Goal: Task Accomplishment & Management: Manage account settings

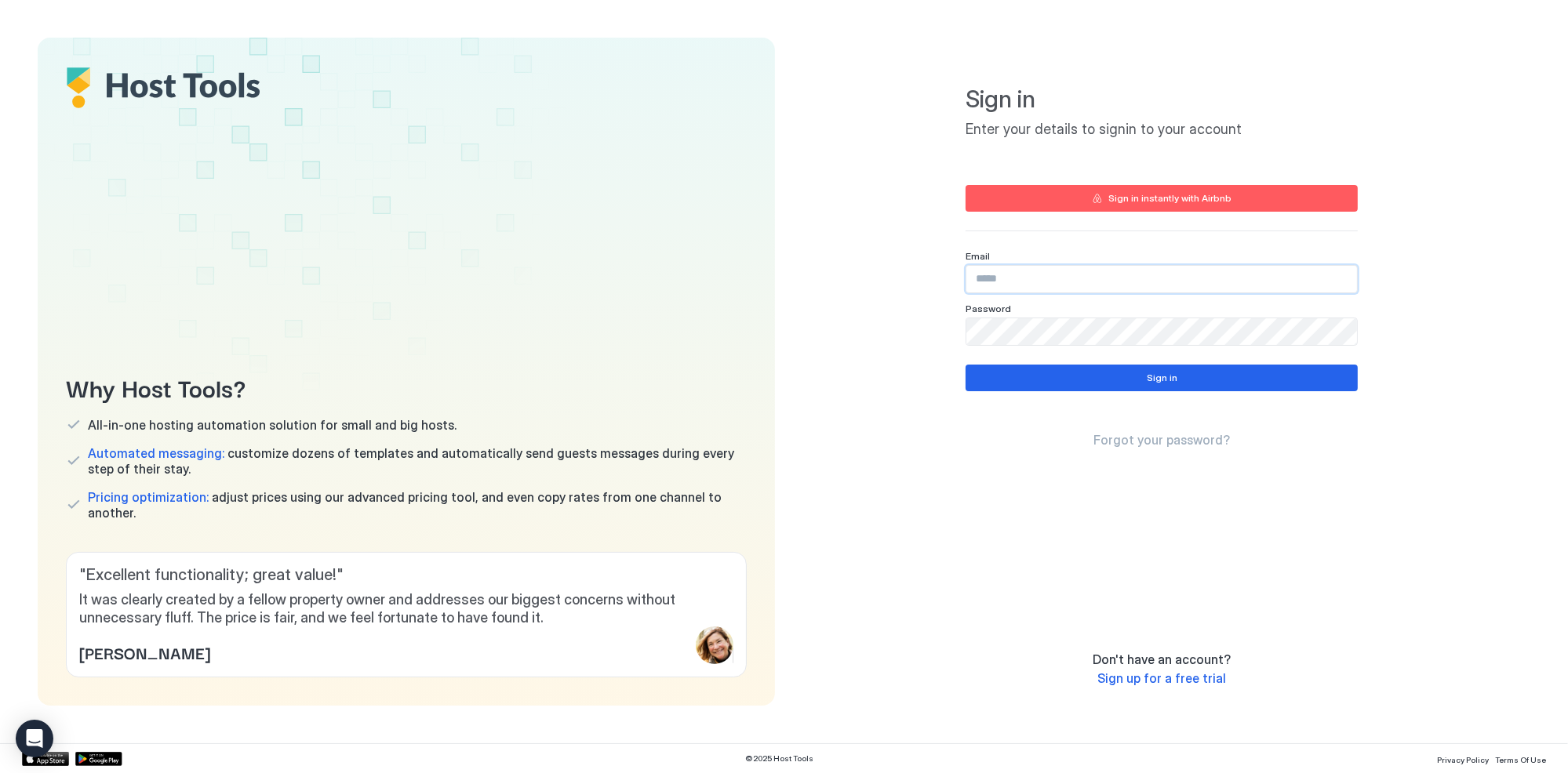
click at [985, 286] on input "Input Field" at bounding box center [1161, 279] width 391 height 27
type input "**********"
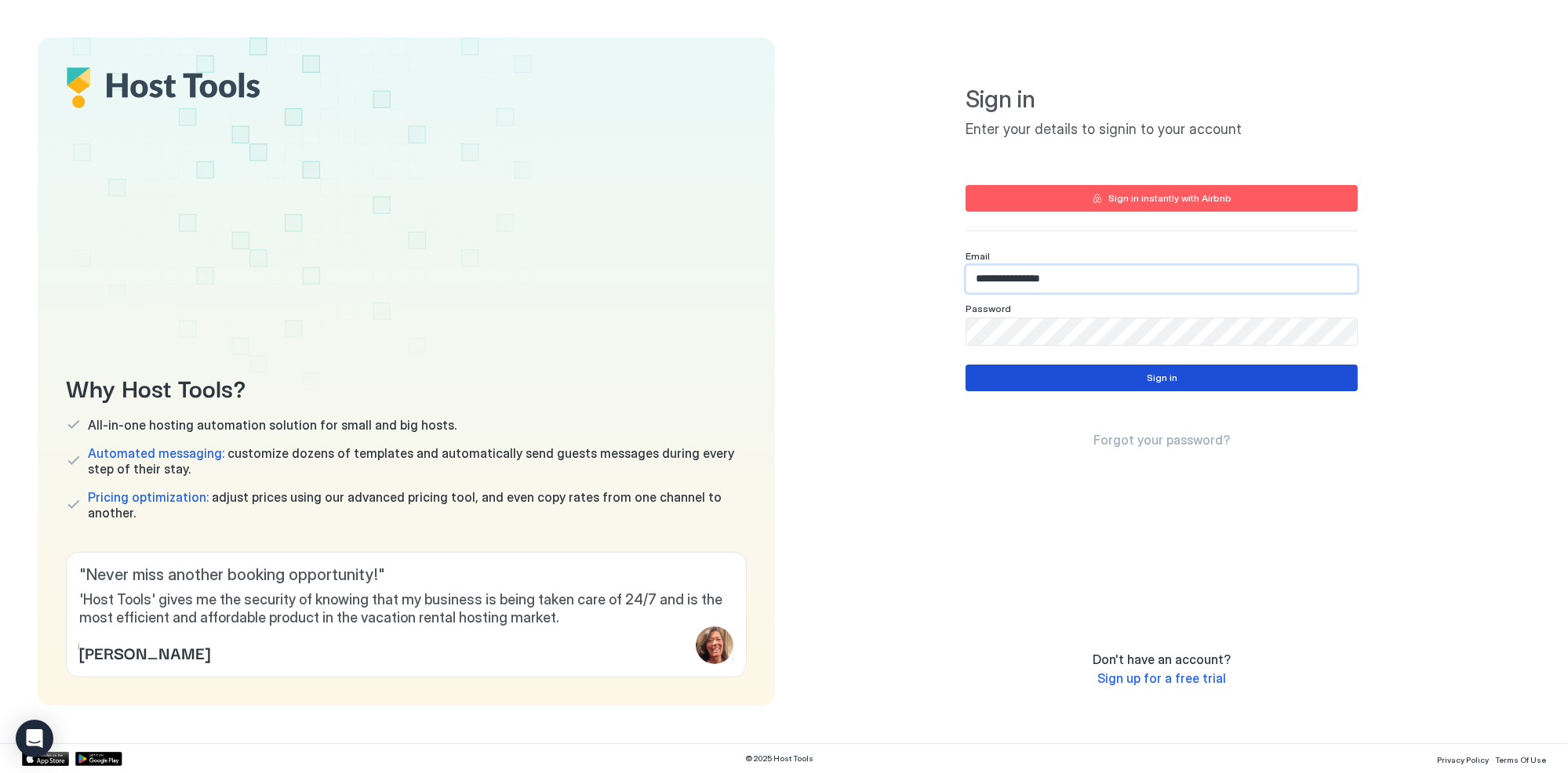
click at [1181, 382] on button "Sign in" at bounding box center [1161, 378] width 392 height 27
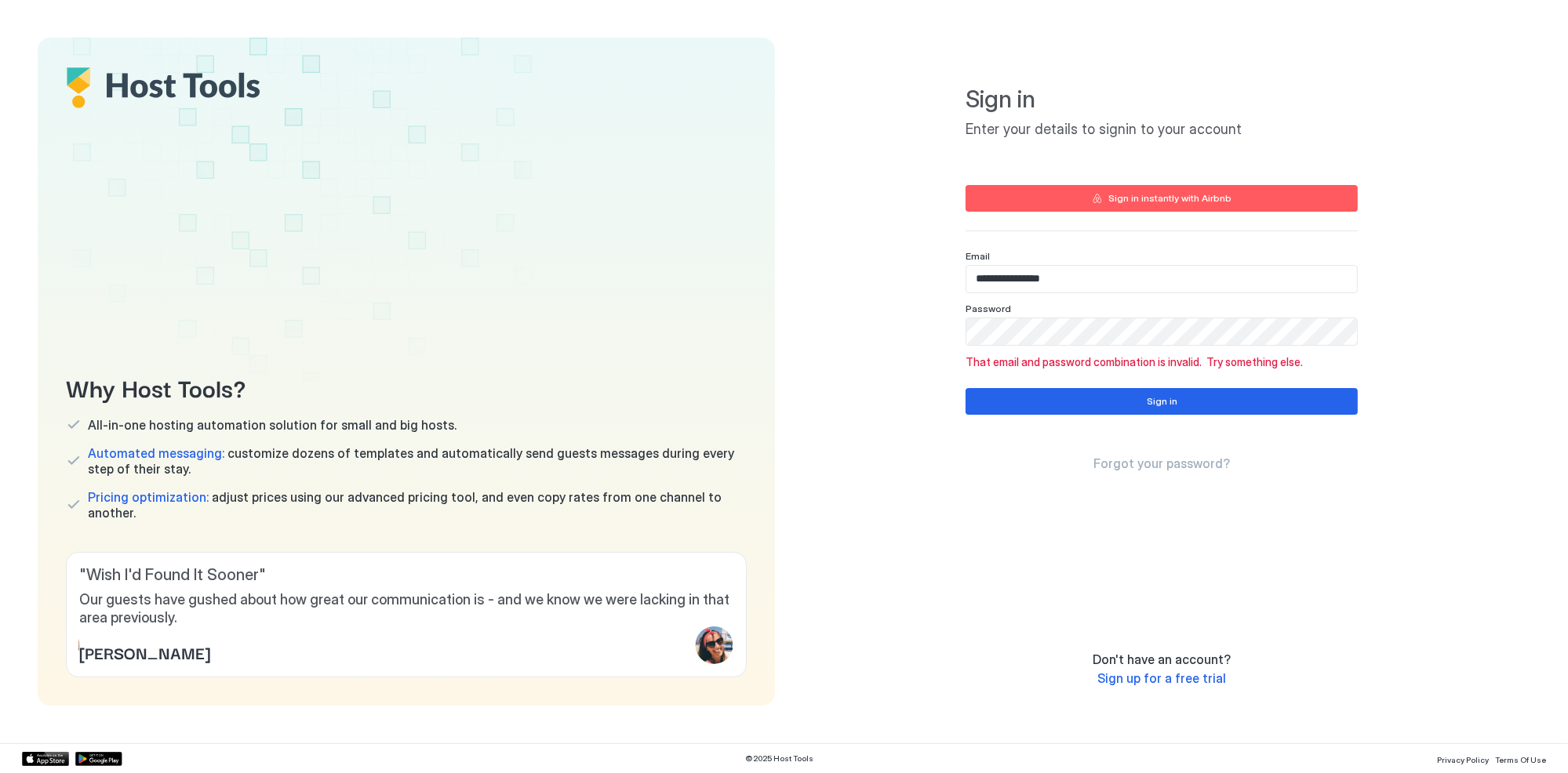
click at [1238, 106] on span "Sign in" at bounding box center [1161, 99] width 392 height 30
click at [638, 419] on div "Why Host Tools? All-in-one hosting automation solution for small and big hosts.…" at bounding box center [784, 371] width 1492 height 668
click at [1243, 391] on button "Sign in" at bounding box center [1161, 401] width 392 height 27
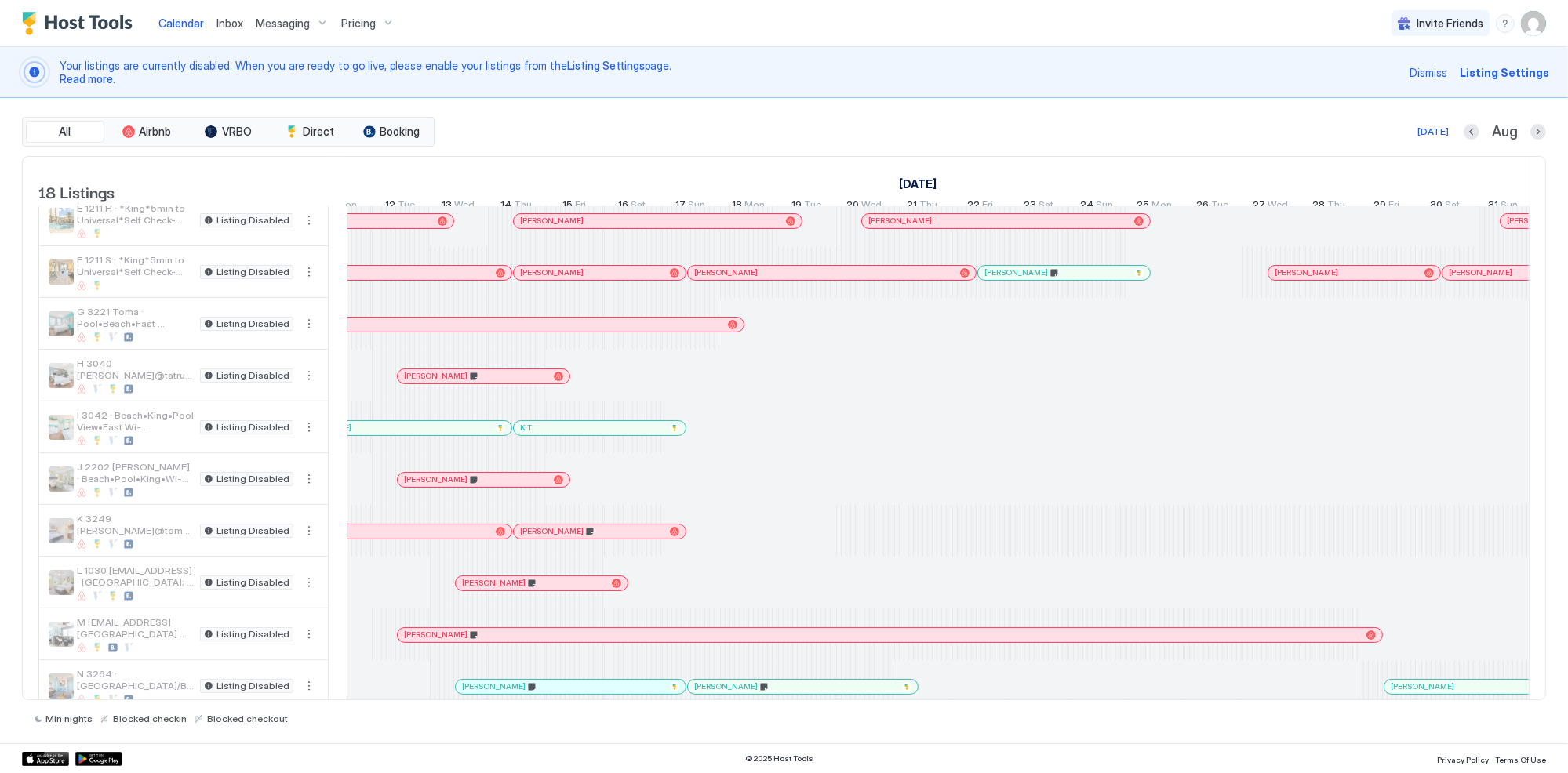
click at [530, 538] on div at bounding box center [531, 532] width 12 height 12
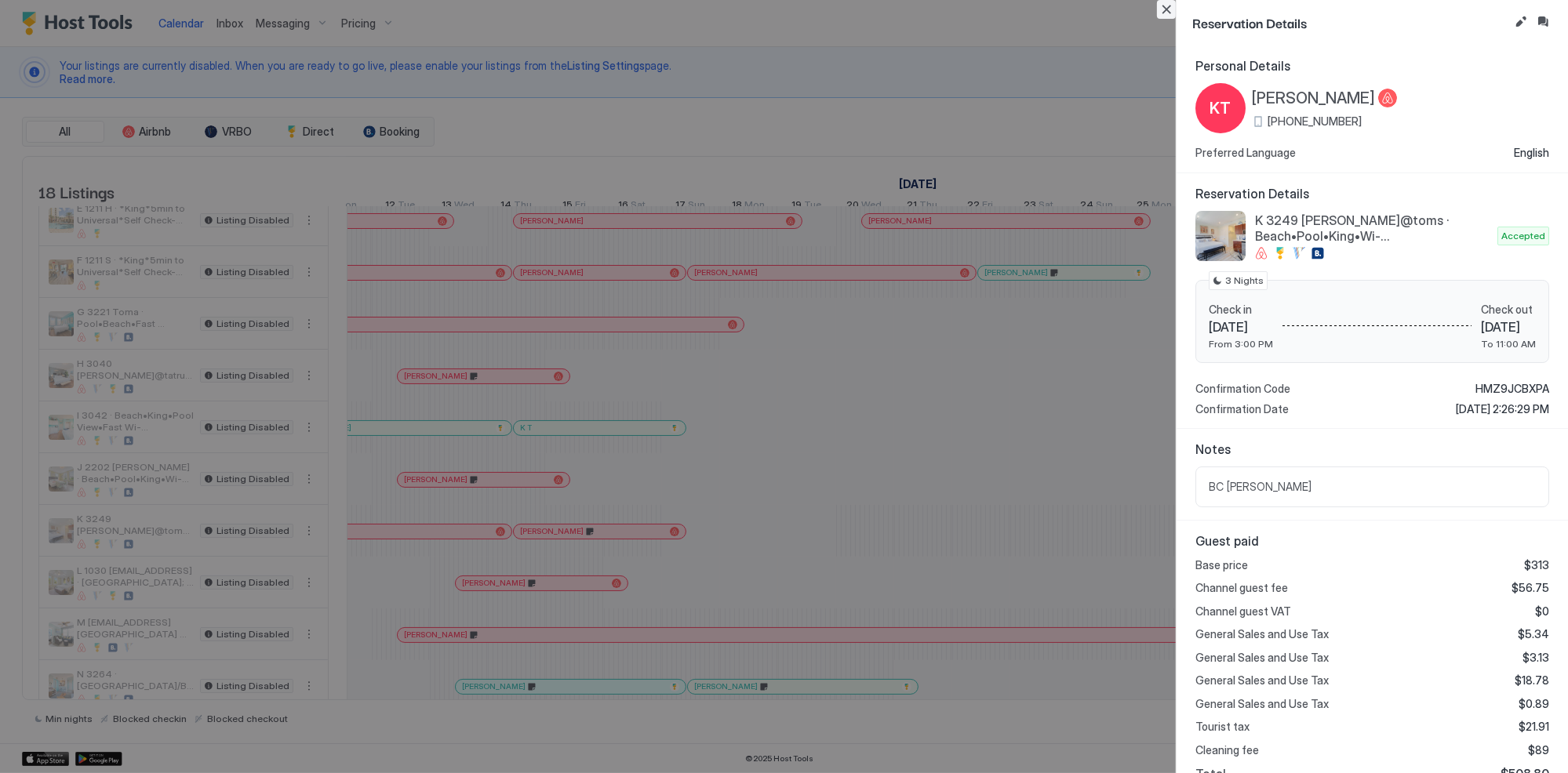
click at [1167, 9] on button "Close" at bounding box center [1166, 10] width 19 height 19
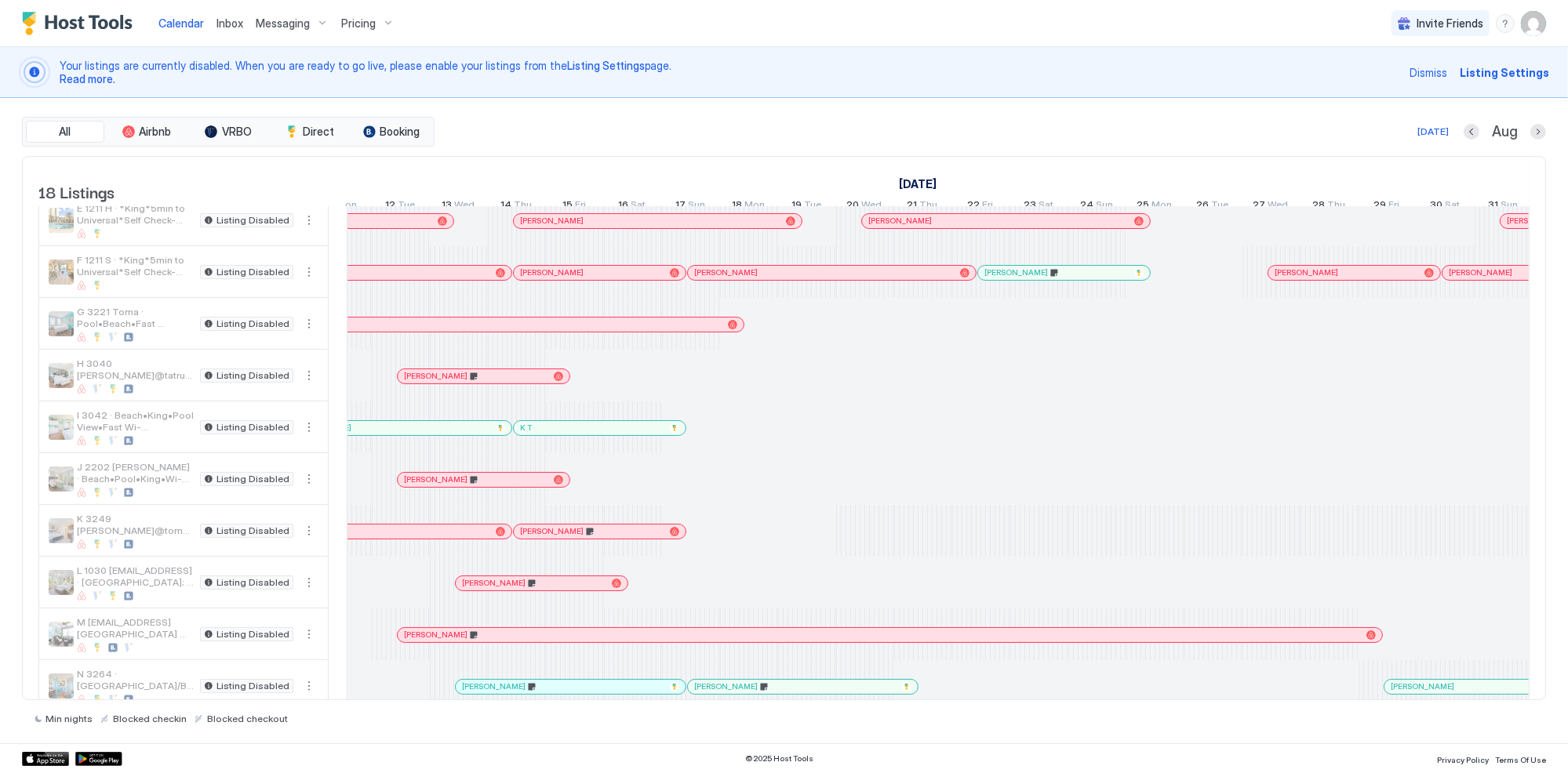
click at [294, 23] on span "Messaging" at bounding box center [282, 23] width 54 height 14
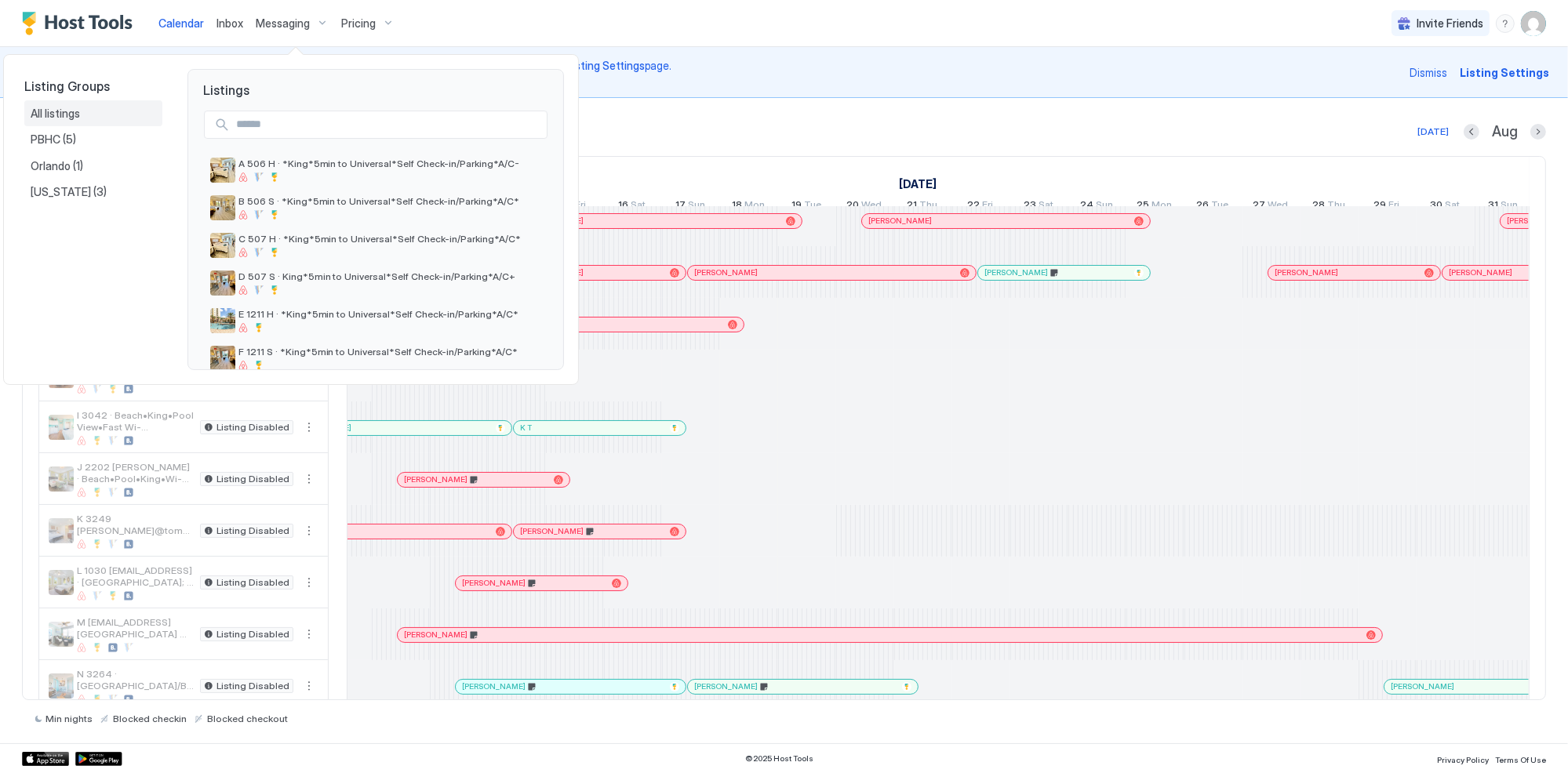
click at [58, 107] on span "All listings" at bounding box center [56, 114] width 52 height 14
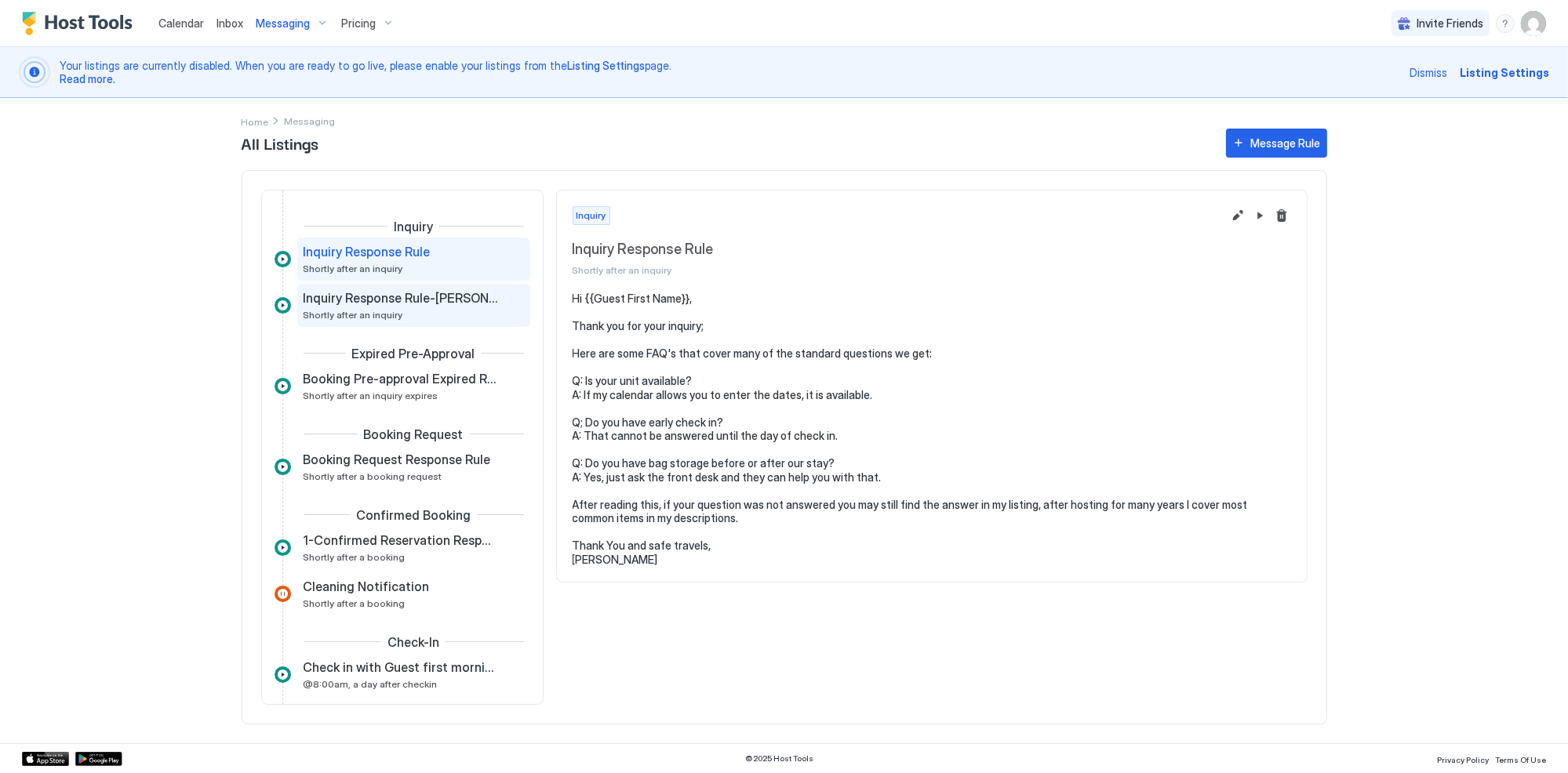
click at [363, 305] on div "Inquiry Response Rule-[PERSON_NAME] email to test AI Shortly after an inquiry" at bounding box center [402, 305] width 198 height 30
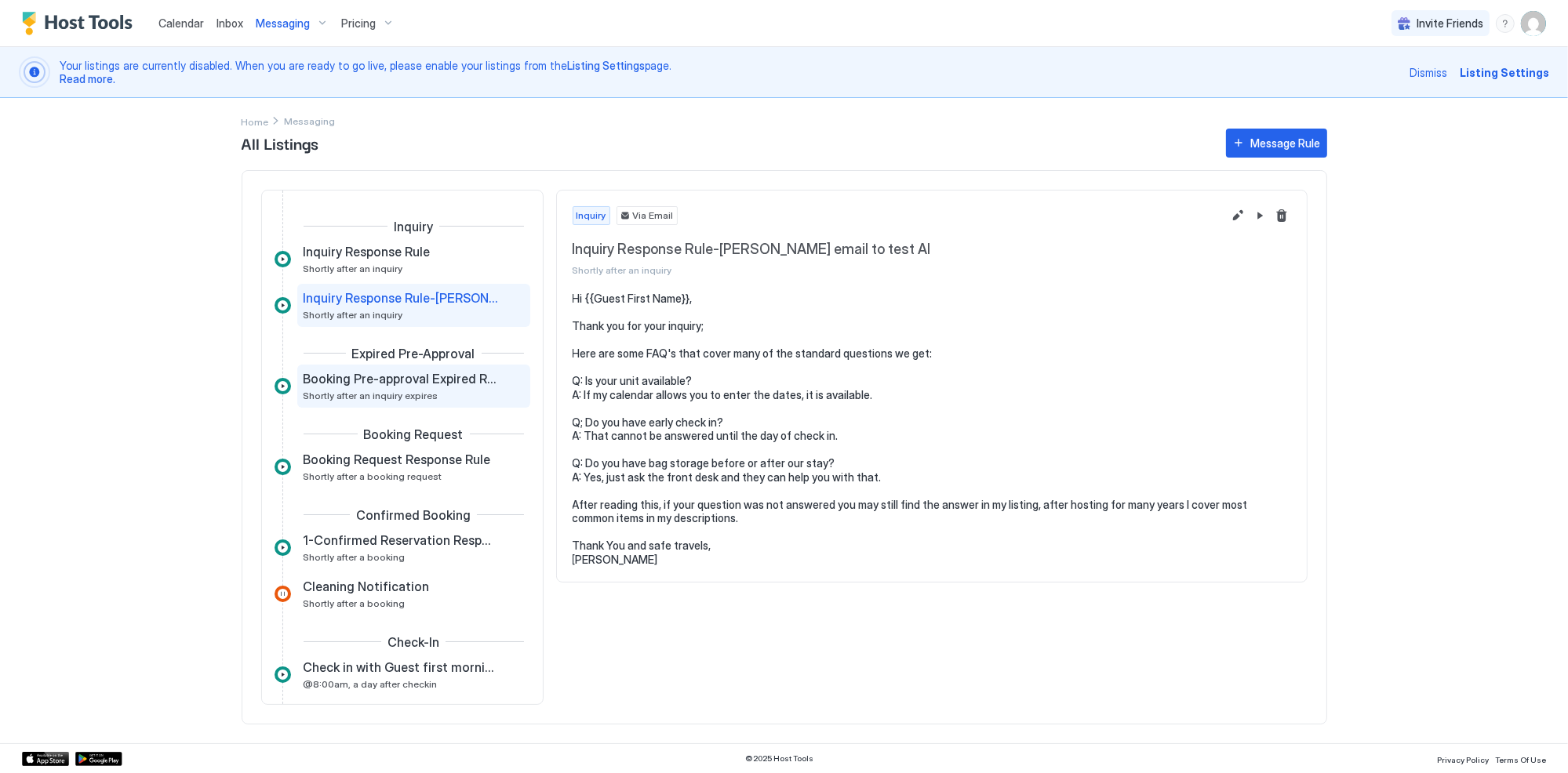
click at [382, 386] on div "Booking Pre-approval Expired Rule Shortly after an inquiry expires" at bounding box center [402, 386] width 198 height 30
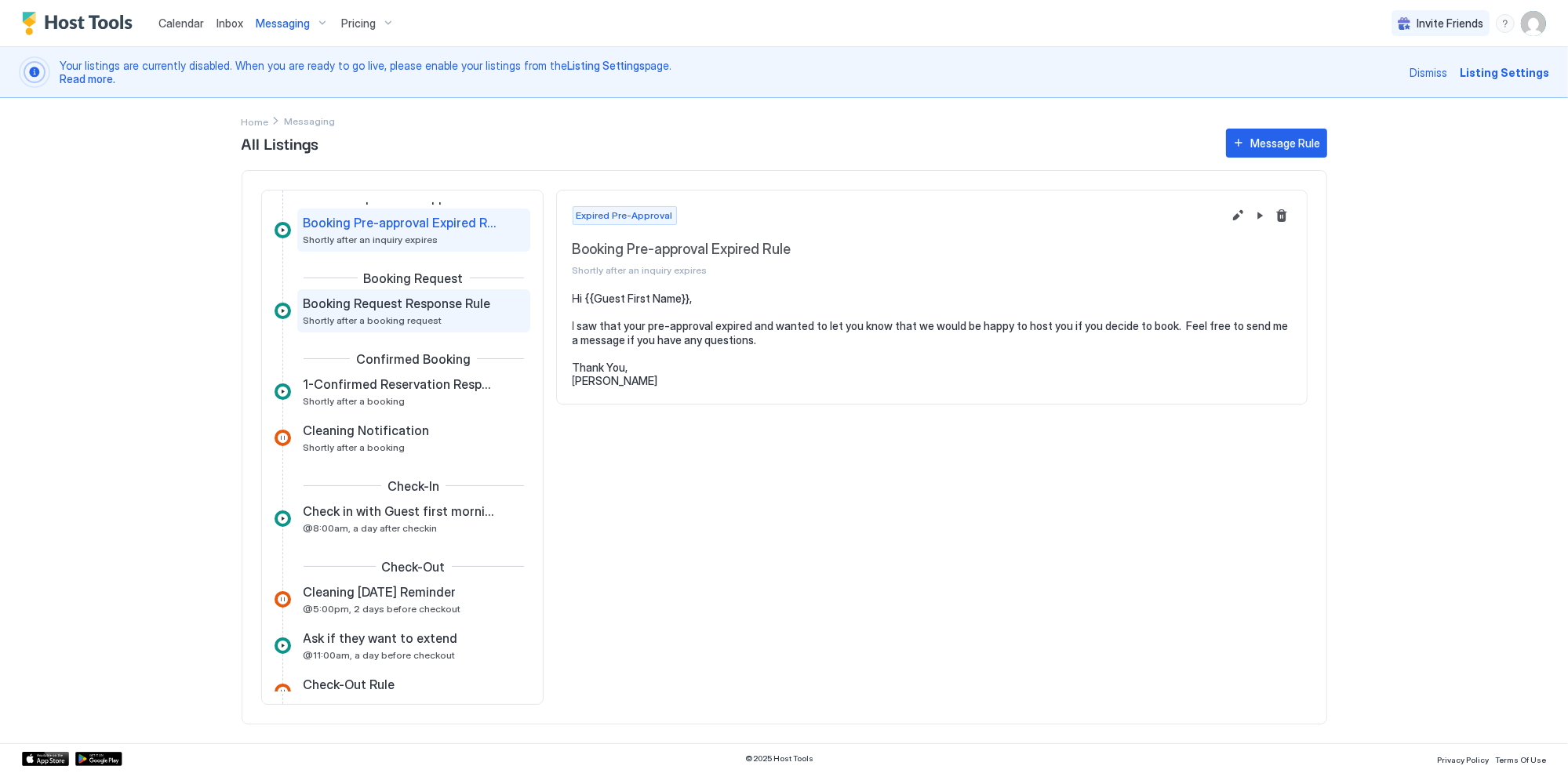
click at [403, 299] on span "Booking Request Response Rule" at bounding box center [397, 303] width 188 height 16
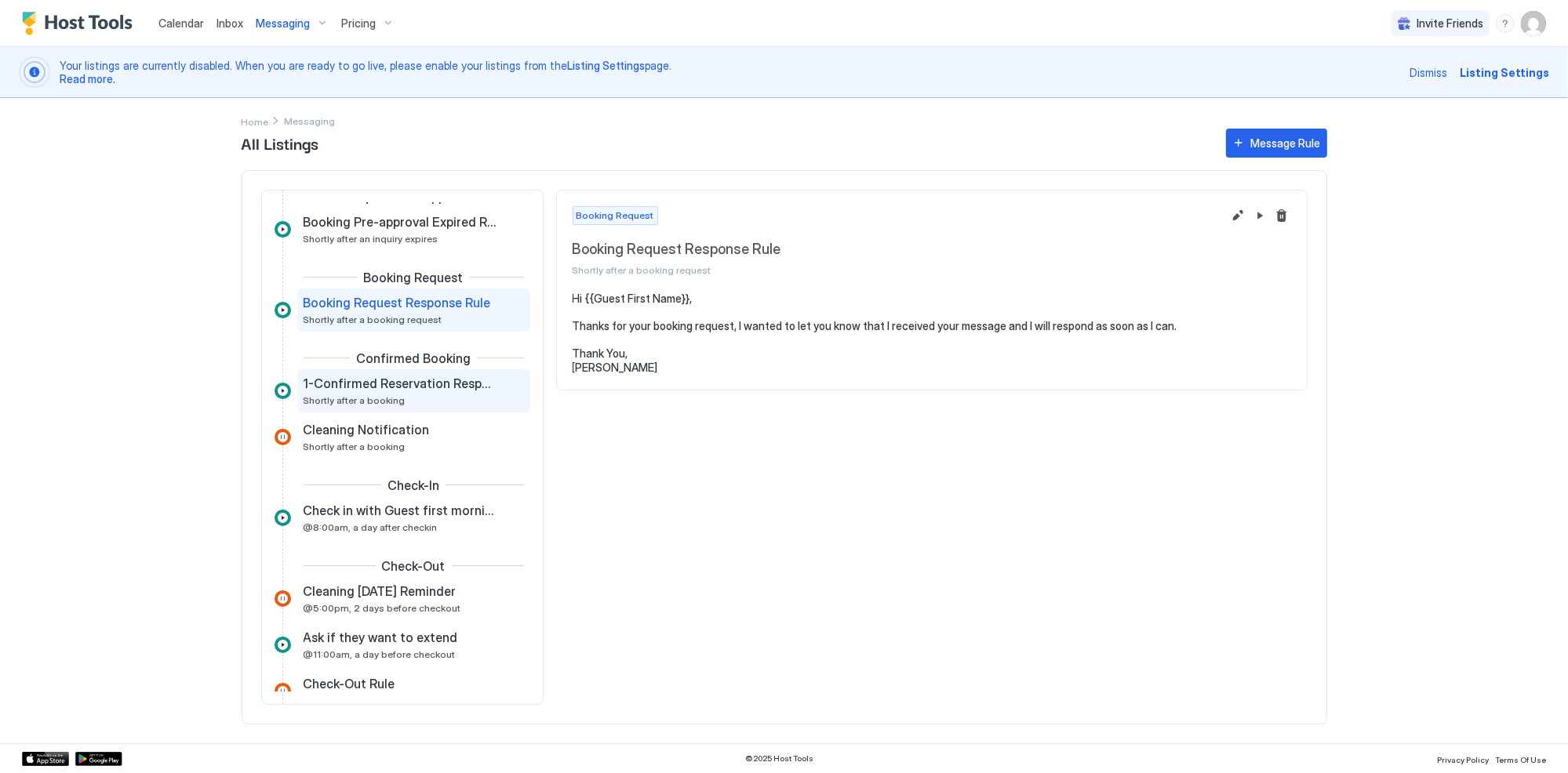
click at [404, 384] on span "1-Confirmed Reservation Response" at bounding box center [400, 383] width 195 height 16
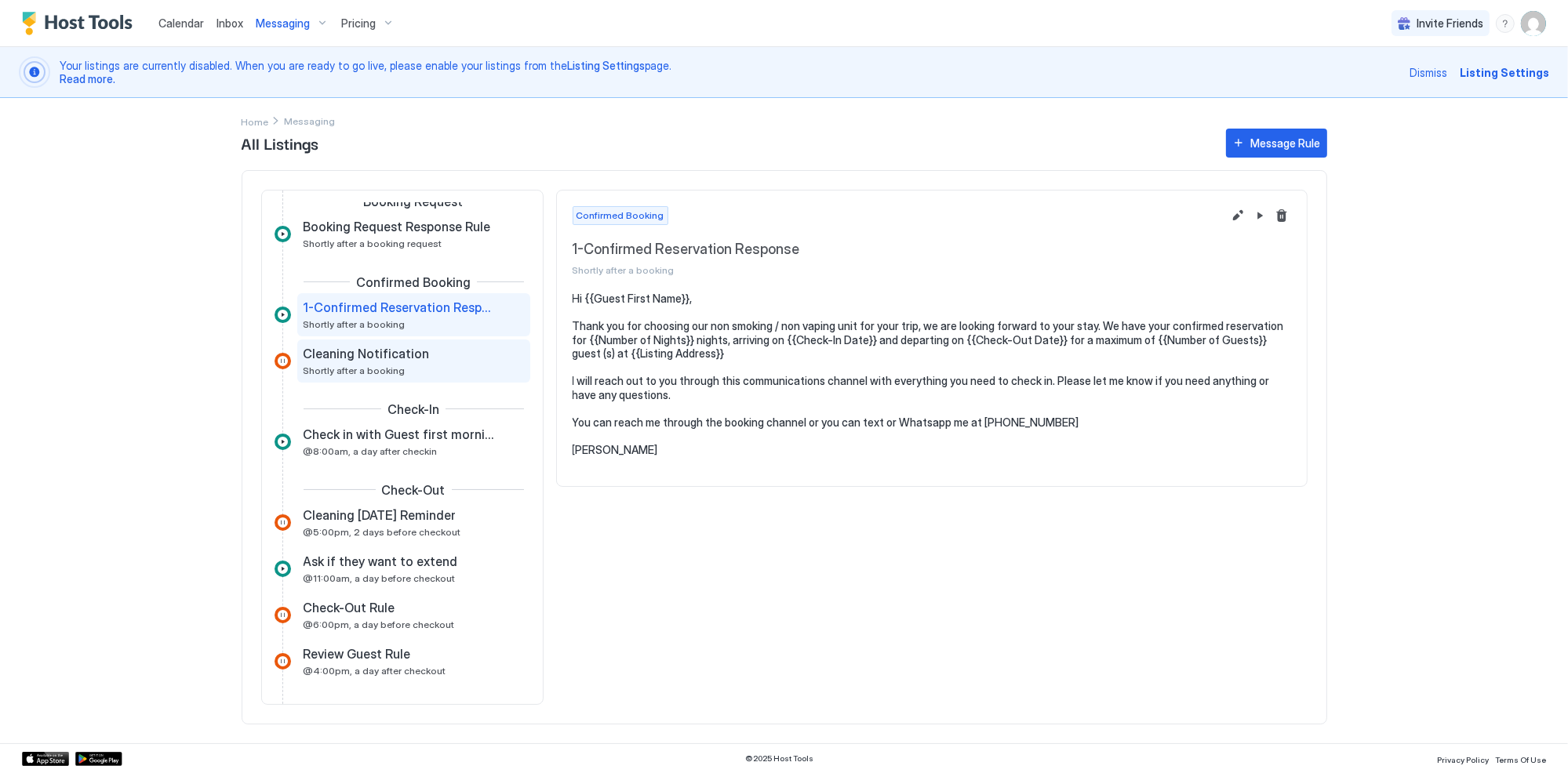
click at [405, 355] on span "Cleaning Notification" at bounding box center [366, 353] width 126 height 16
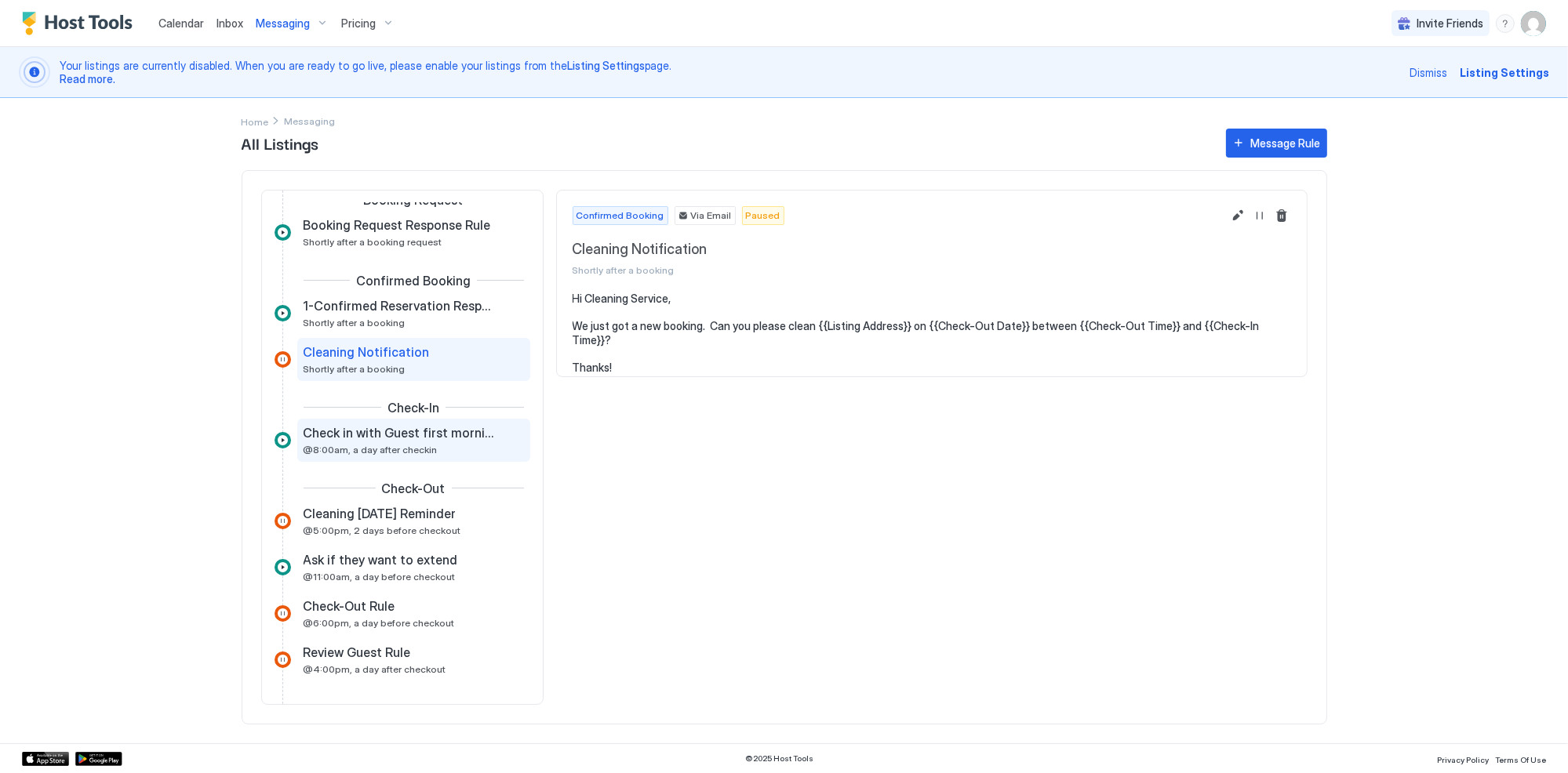
click at [399, 440] on div "Check in with Guest first morning @8:00am, a day after checkin" at bounding box center [402, 439] width 198 height 30
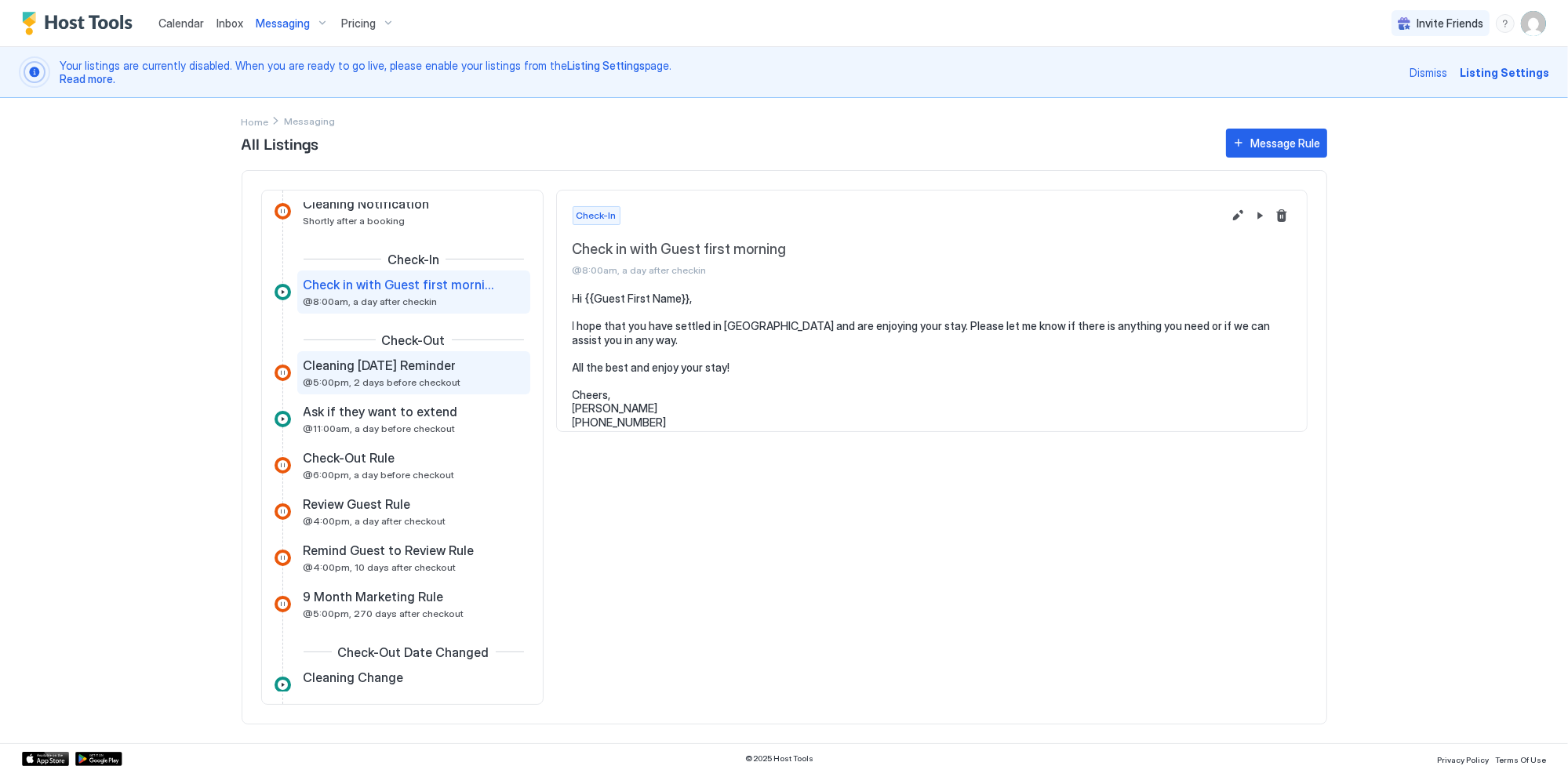
click at [400, 369] on span "Cleaning [DATE] Reminder" at bounding box center [380, 366] width 153 height 16
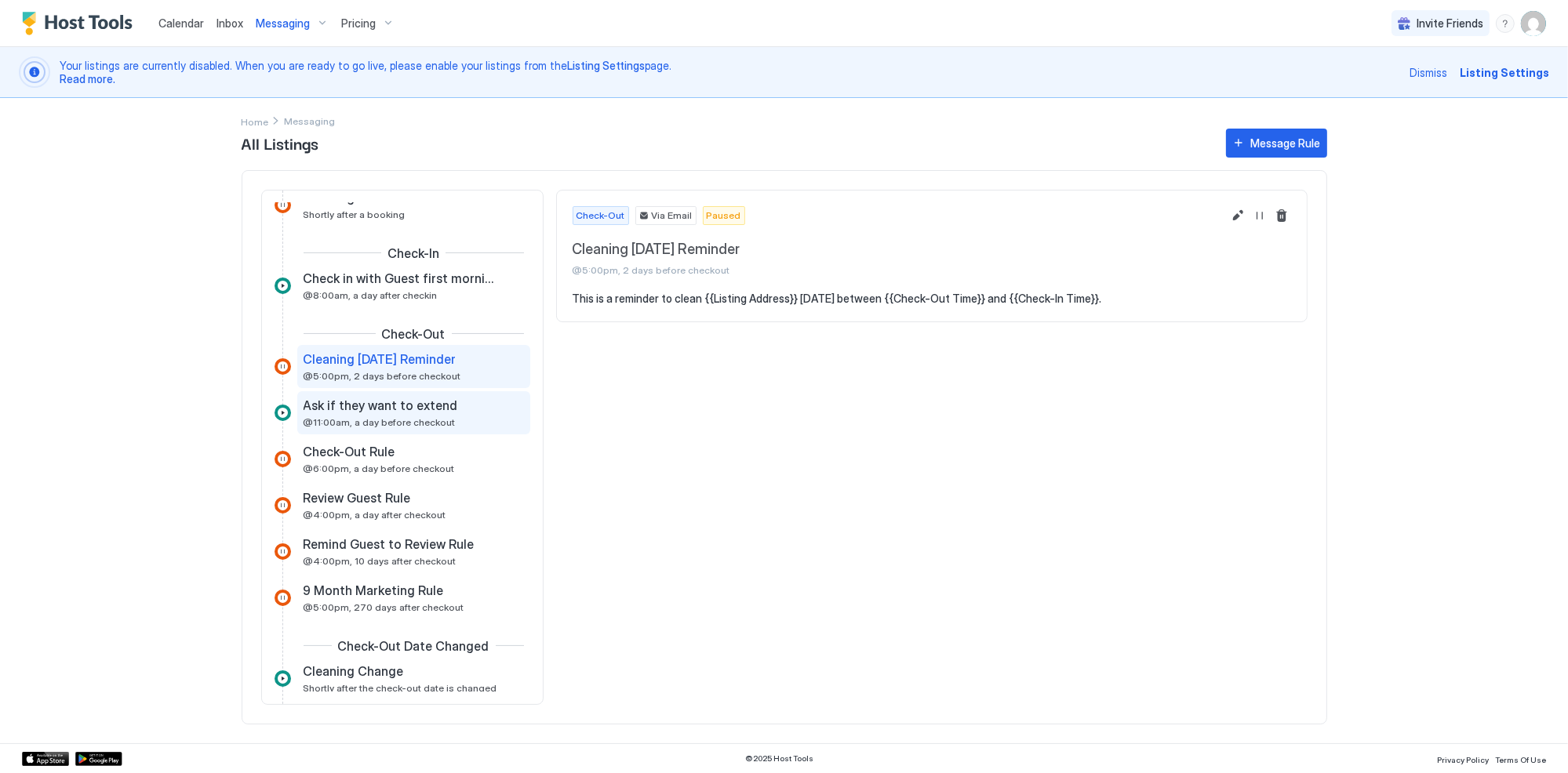
click at [365, 416] on span "@11:00am, a day before checkout" at bounding box center [379, 422] width 152 height 12
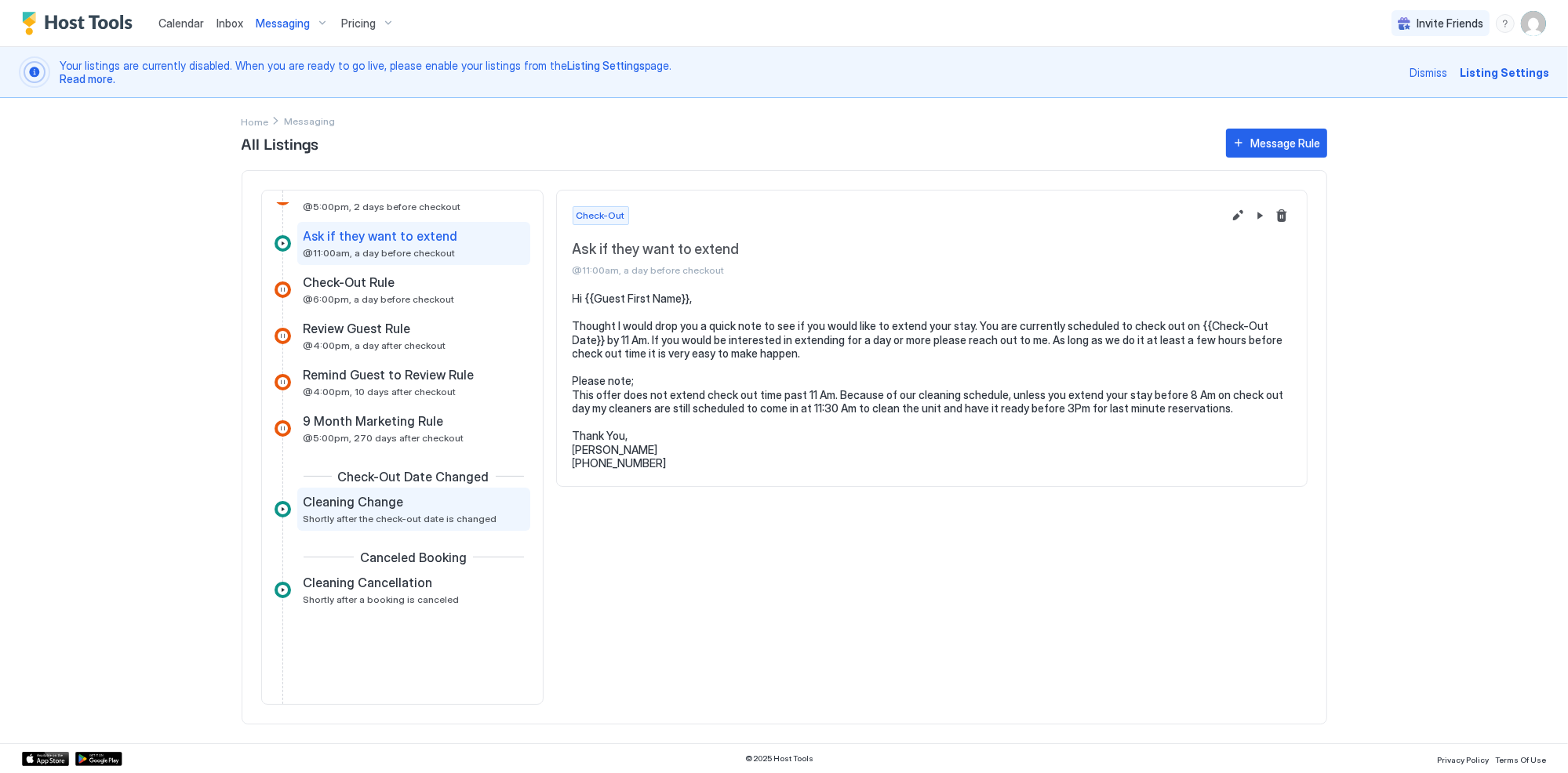
click at [382, 499] on span "Cleaning Change" at bounding box center [354, 502] width 101 height 16
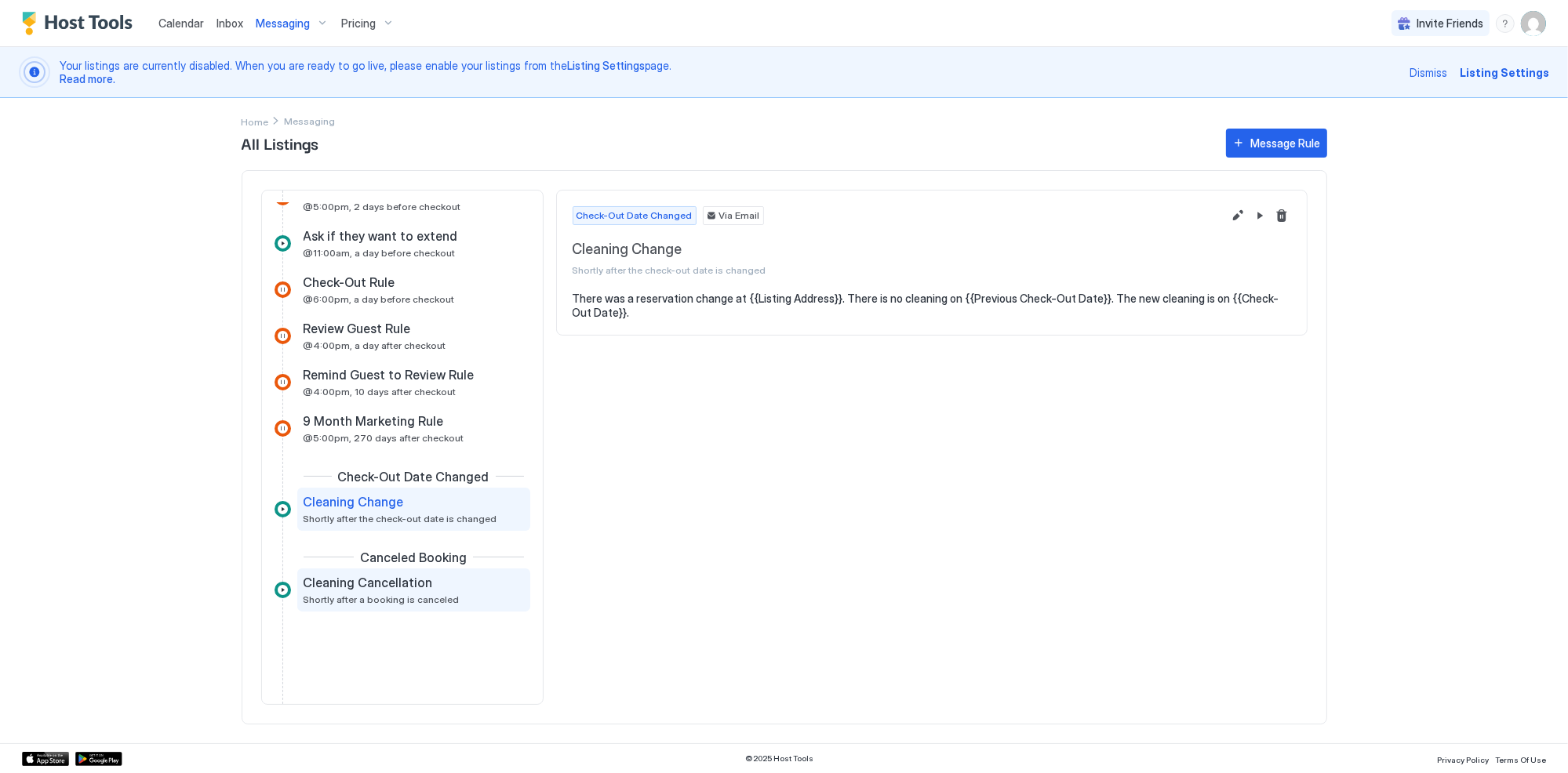
click at [387, 585] on span "Cleaning Cancellation" at bounding box center [367, 583] width 129 height 16
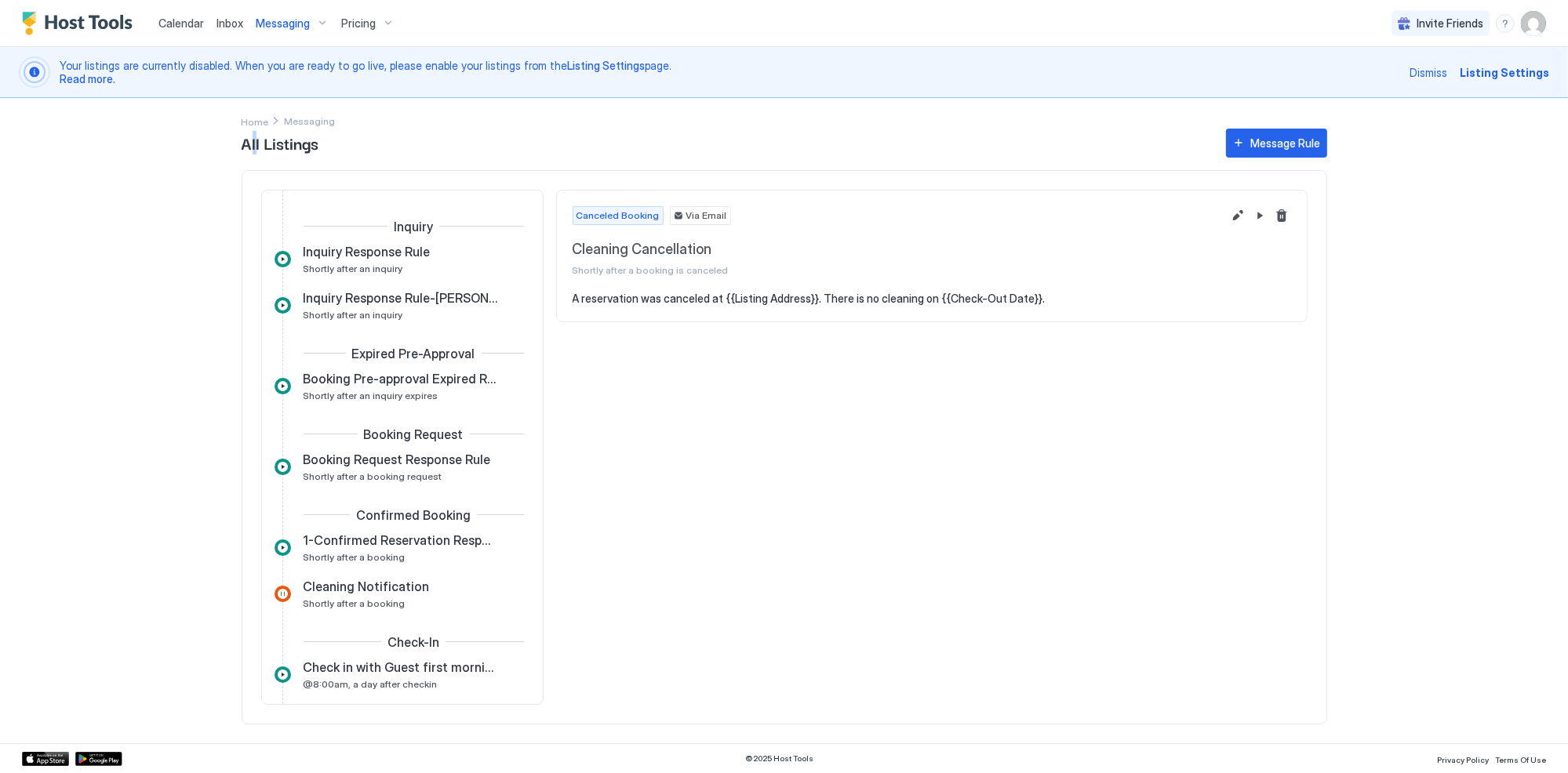
click at [255, 125] on div "All Listings Message Rule Inquiry Inquiry Response Rule Shortly after an inquir…" at bounding box center [784, 433] width 1085 height 618
click at [255, 121] on span "Home" at bounding box center [255, 122] width 28 height 12
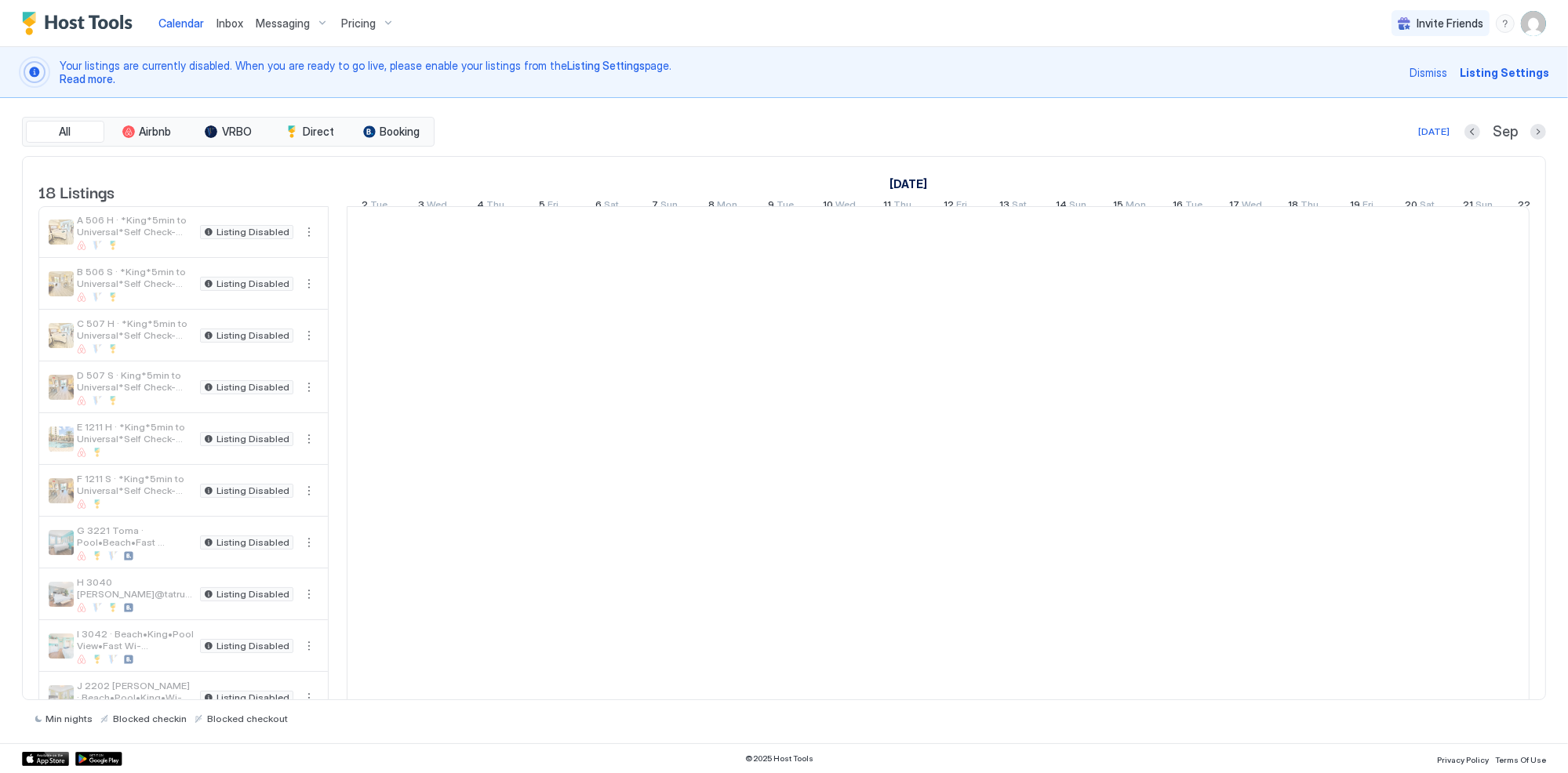
click at [222, 22] on span "Inbox" at bounding box center [229, 23] width 27 height 13
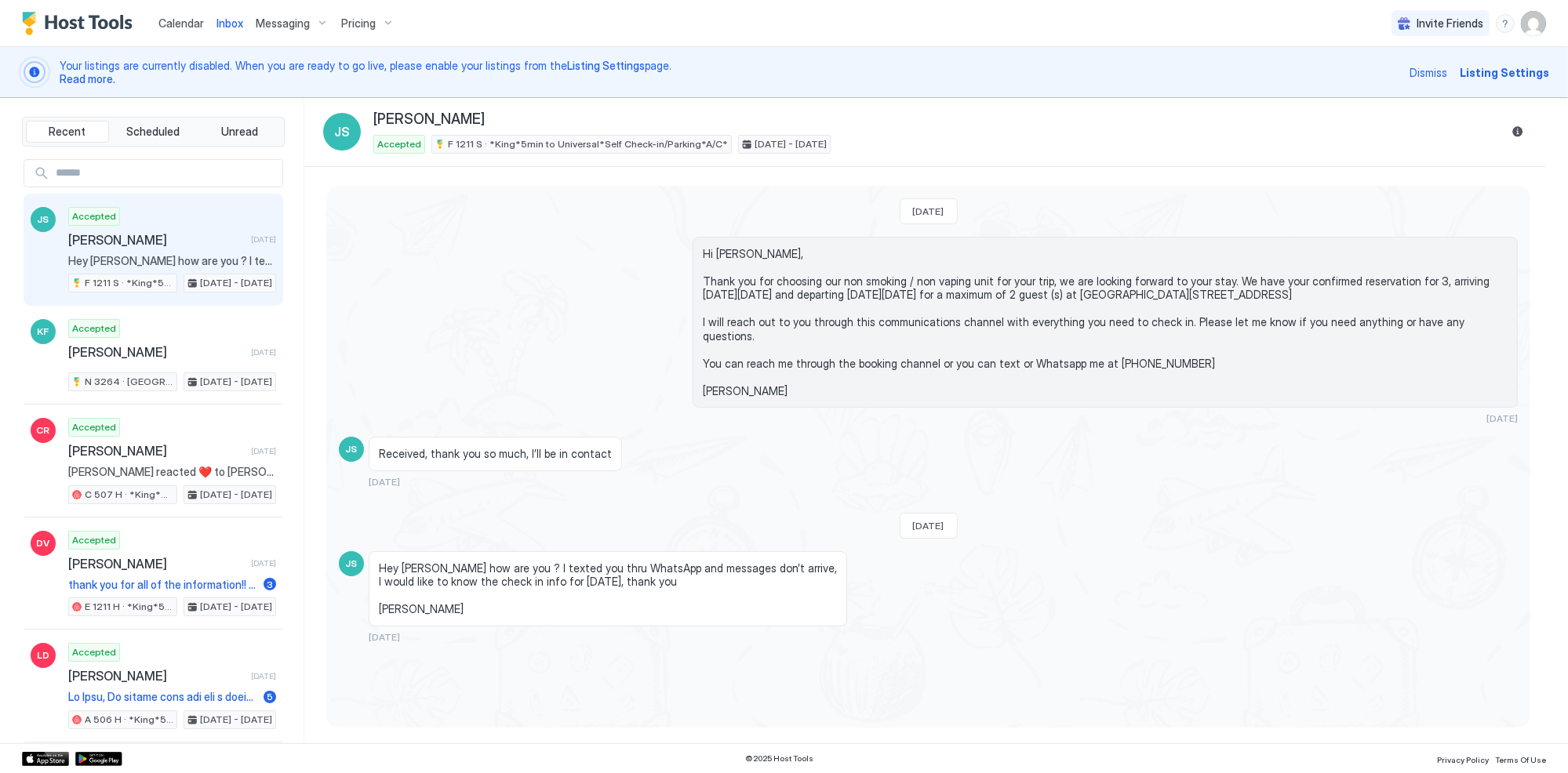
click at [286, 21] on span "Messaging" at bounding box center [282, 23] width 54 height 14
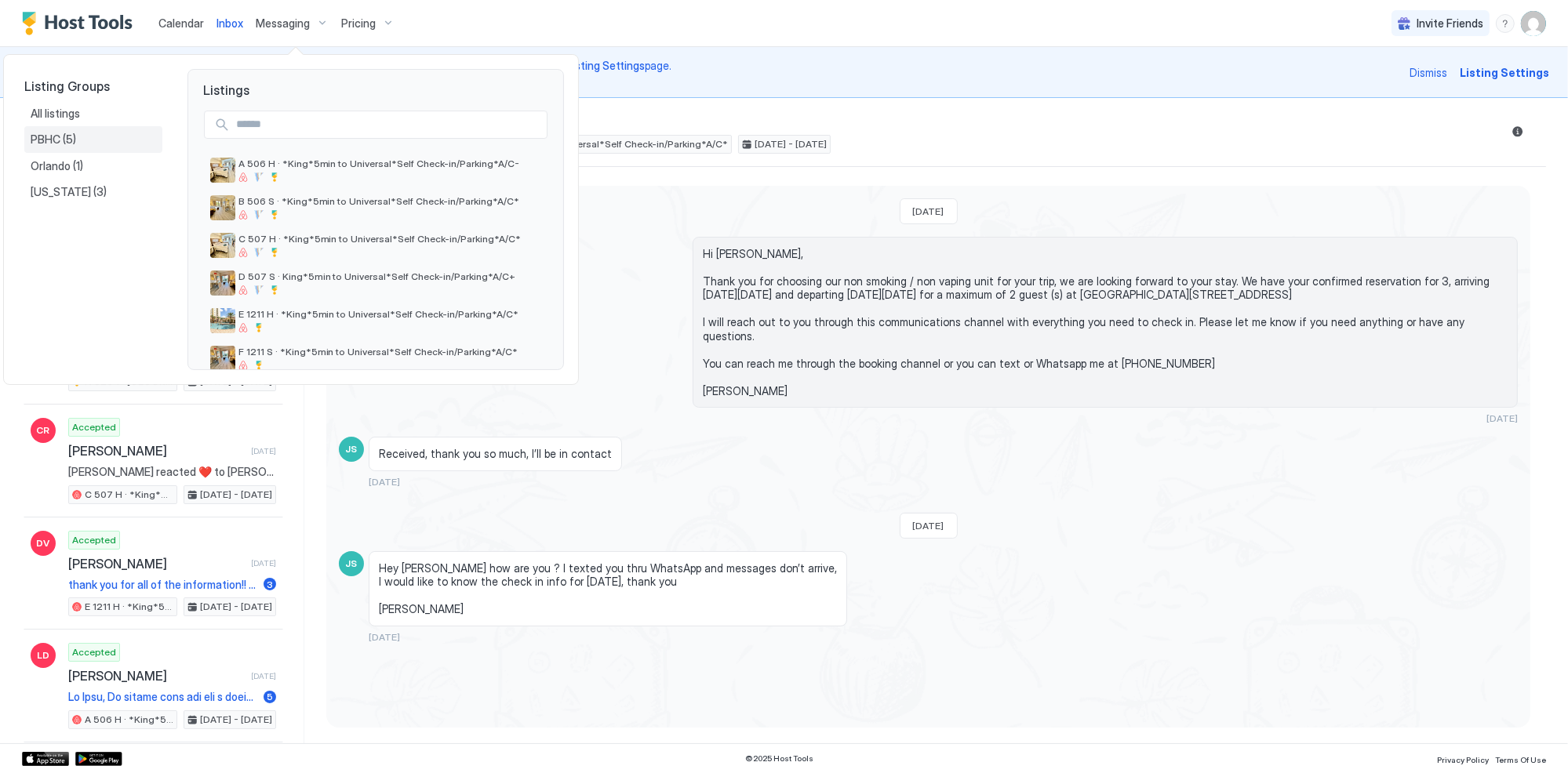
click at [68, 141] on span "(5)" at bounding box center [69, 140] width 13 height 14
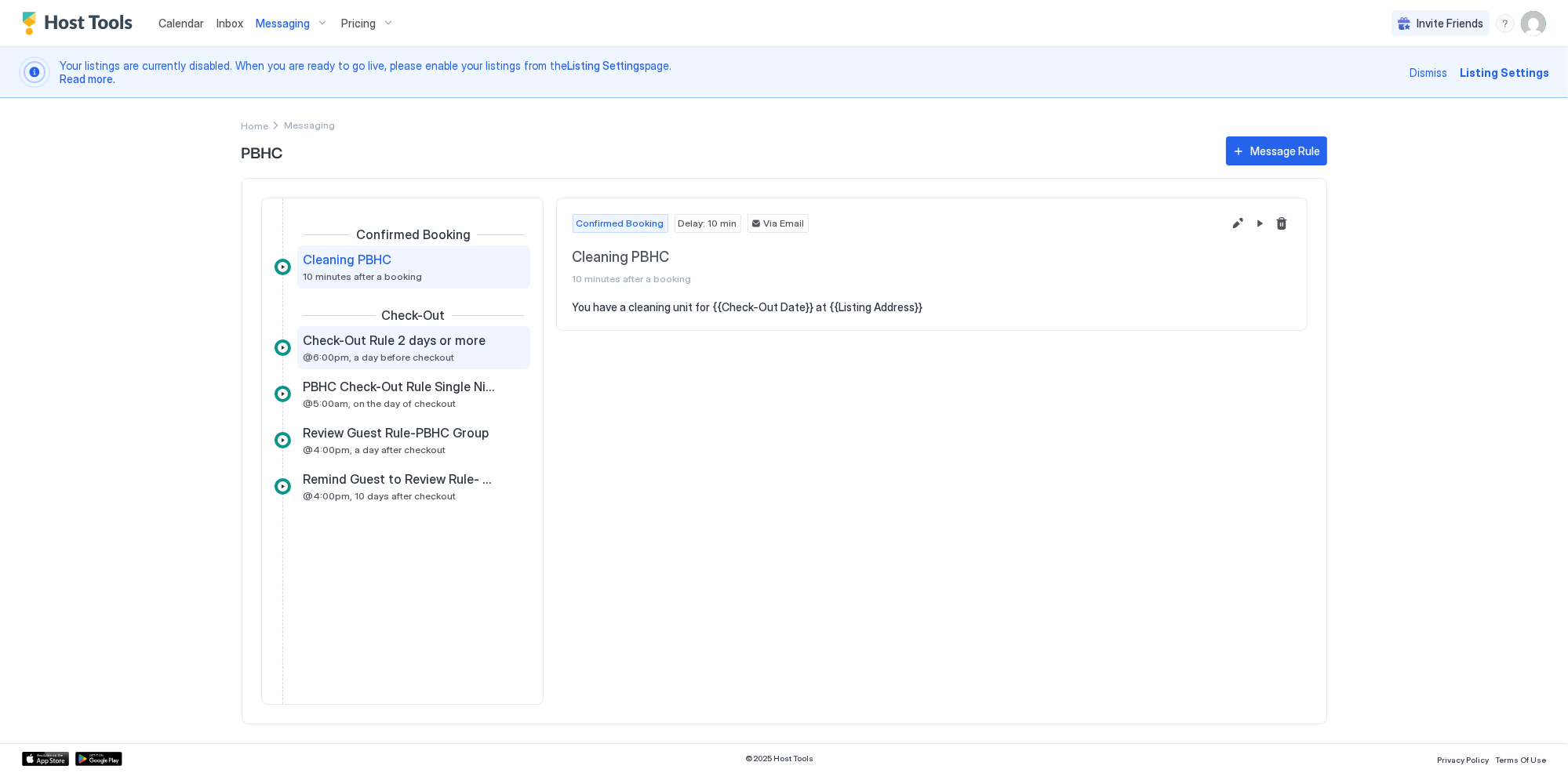
click at [393, 349] on div "Check-Out Rule 2 days or more @6:00pm, a day before checkout" at bounding box center [402, 347] width 198 height 30
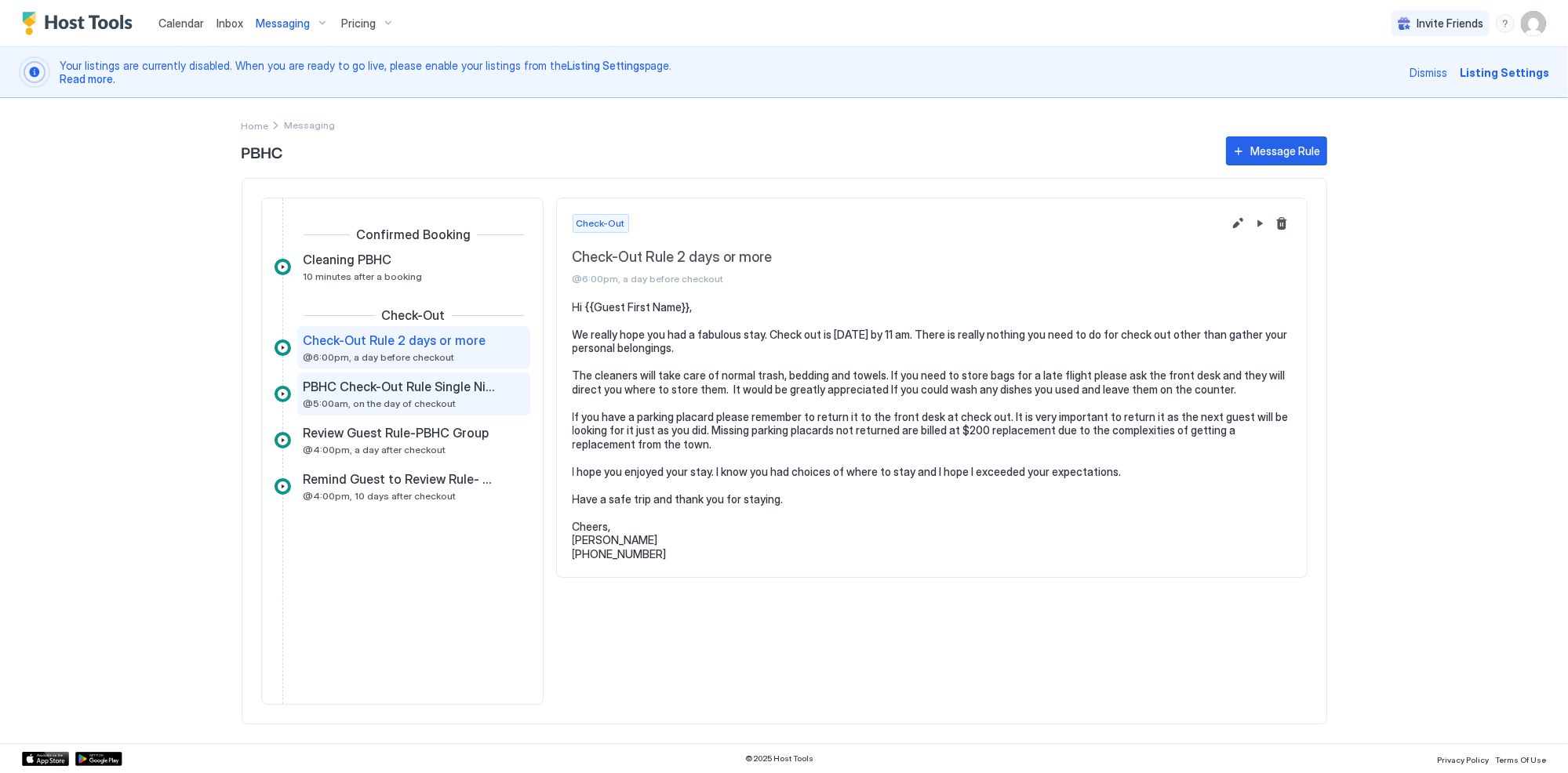
click at [375, 394] on div "PBHC Check-Out Rule Single Night Stay @5:00am, on the day of checkout" at bounding box center [402, 393] width 198 height 30
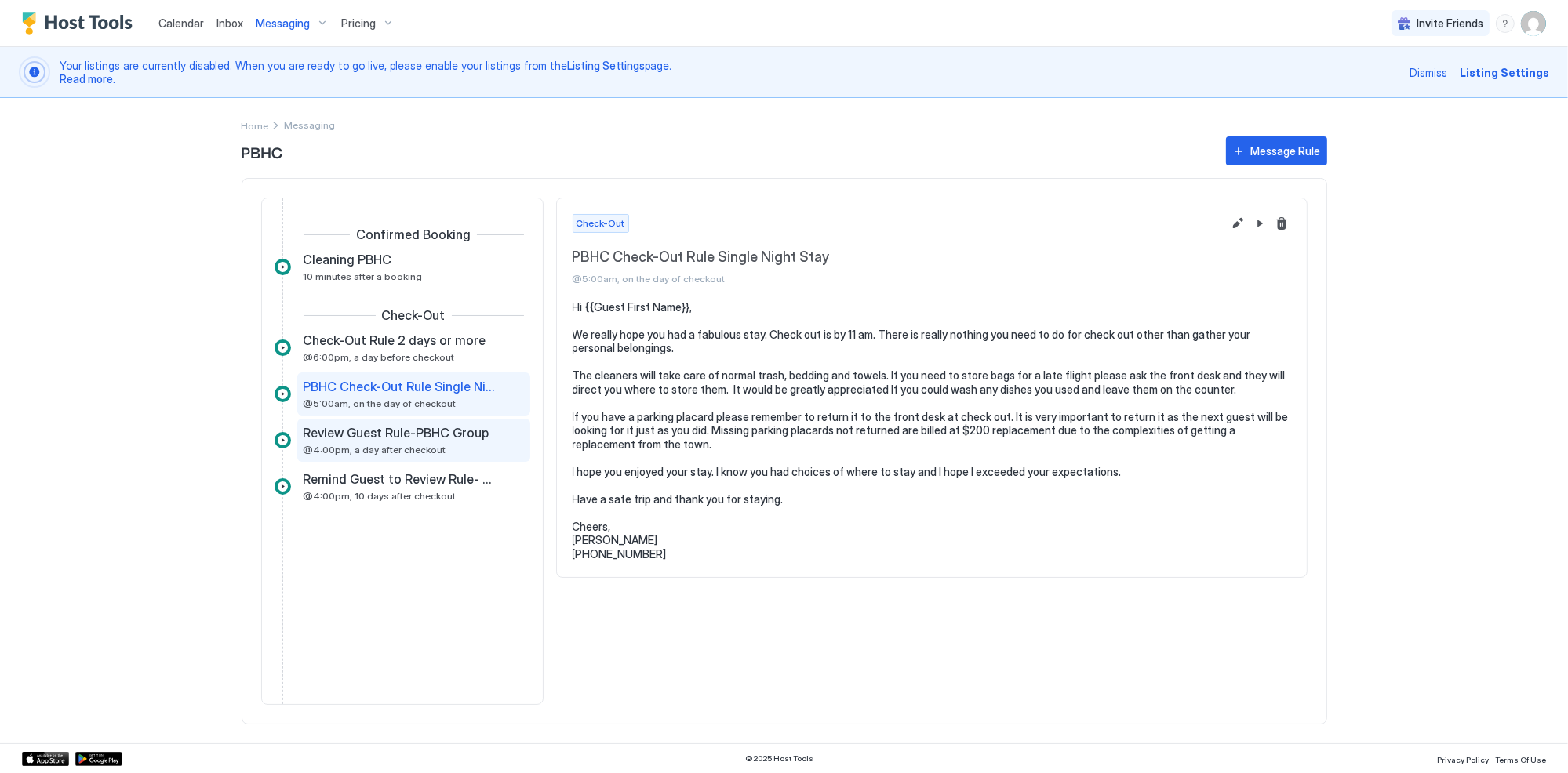
click at [398, 435] on span "Review Guest Rule-PBHC Group" at bounding box center [396, 433] width 186 height 16
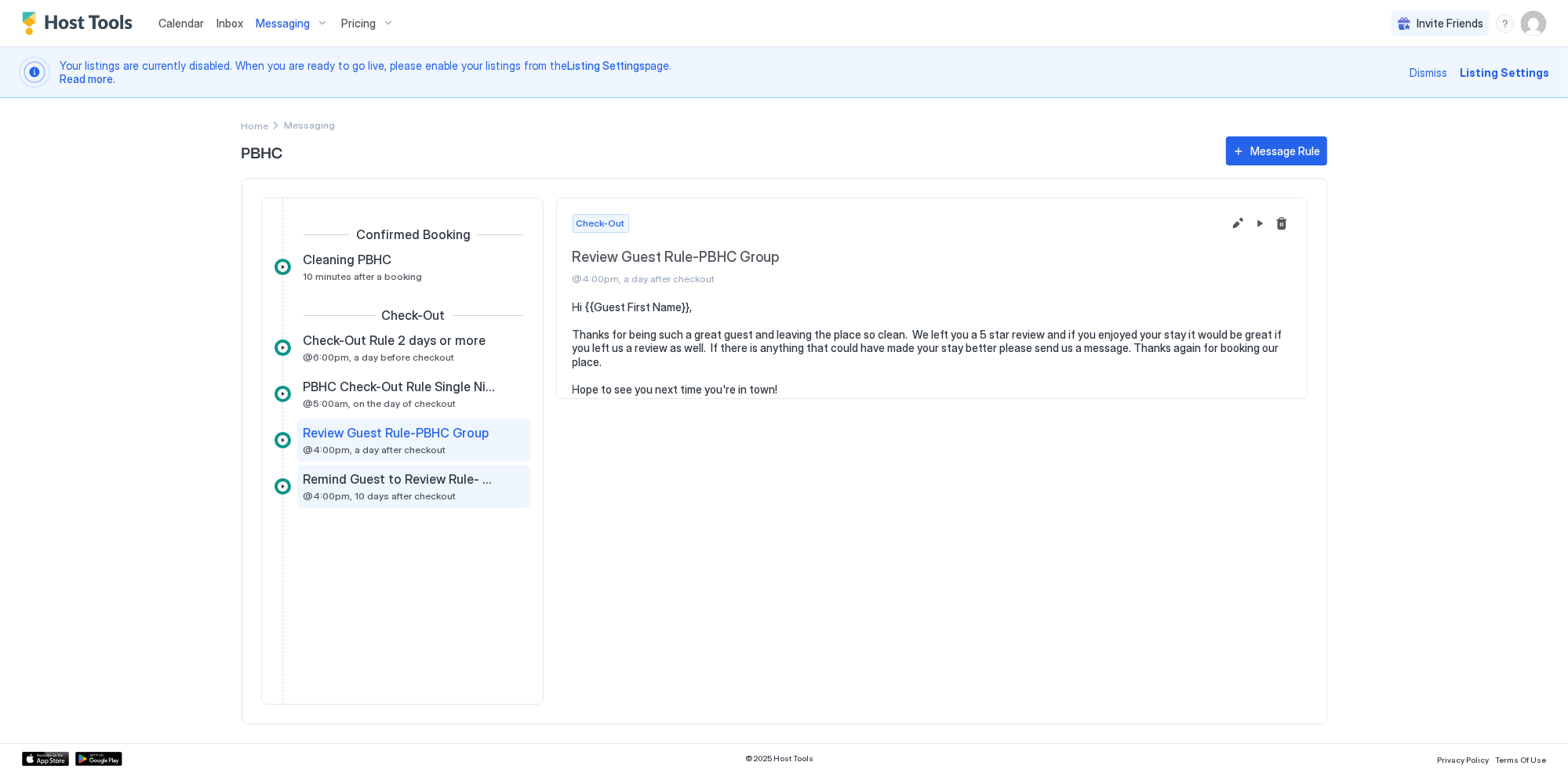
click at [409, 476] on span "Remind Guest to Review Rule- PBHC Group" at bounding box center [400, 479] width 195 height 16
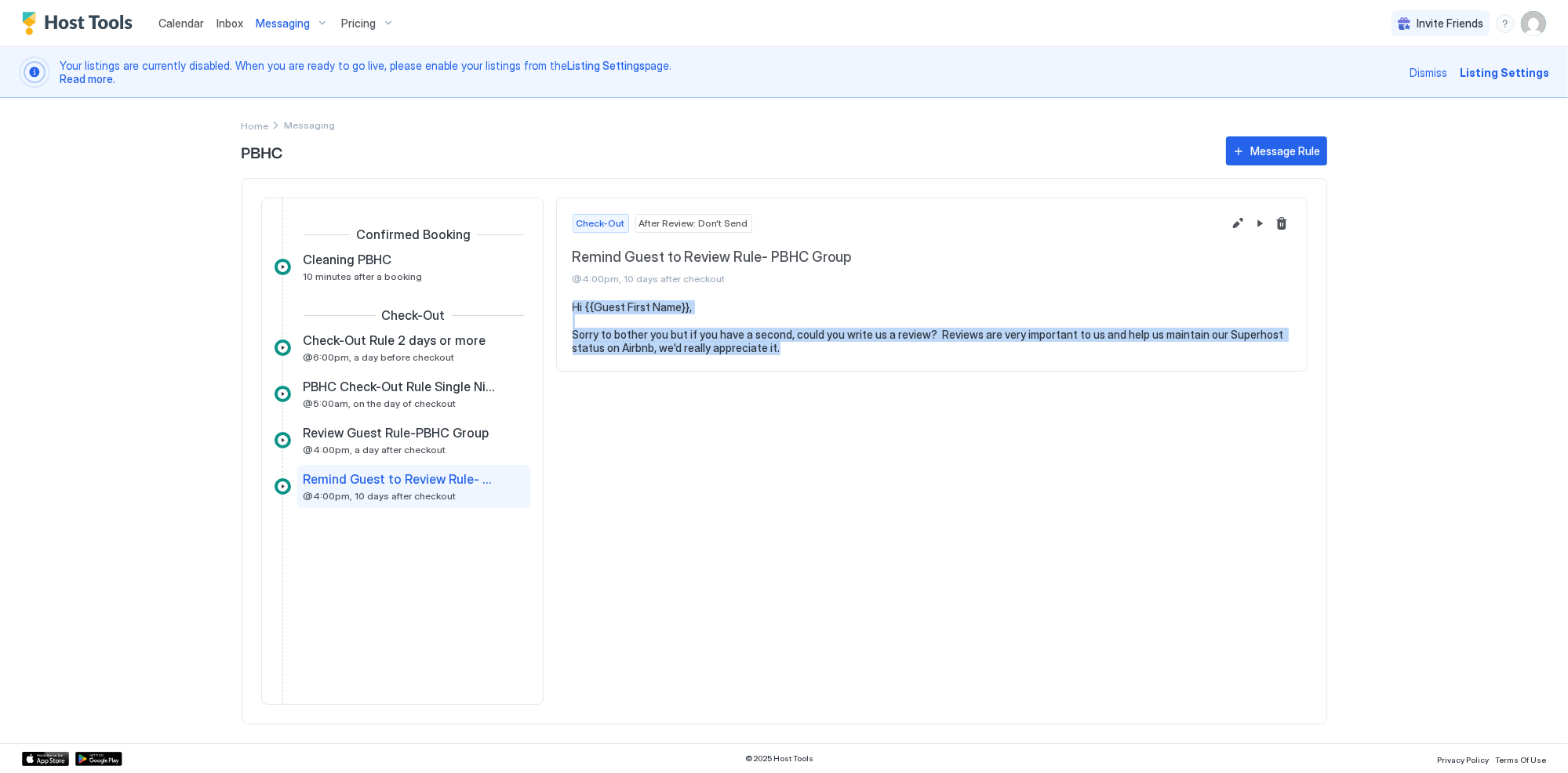
drag, startPoint x: 795, startPoint y: 349, endPoint x: 563, endPoint y: 302, distance: 236.7
click at [563, 302] on section "Hi {{Guest First Name}}, Sorry to bother you but if you have a second, could yo…" at bounding box center [931, 335] width 750 height 70
copy pre "Hi {{Guest First Name}}, Sorry to bother you but if you have a second, could yo…"
click at [1237, 225] on button "Edit message rule" at bounding box center [1238, 223] width 19 height 19
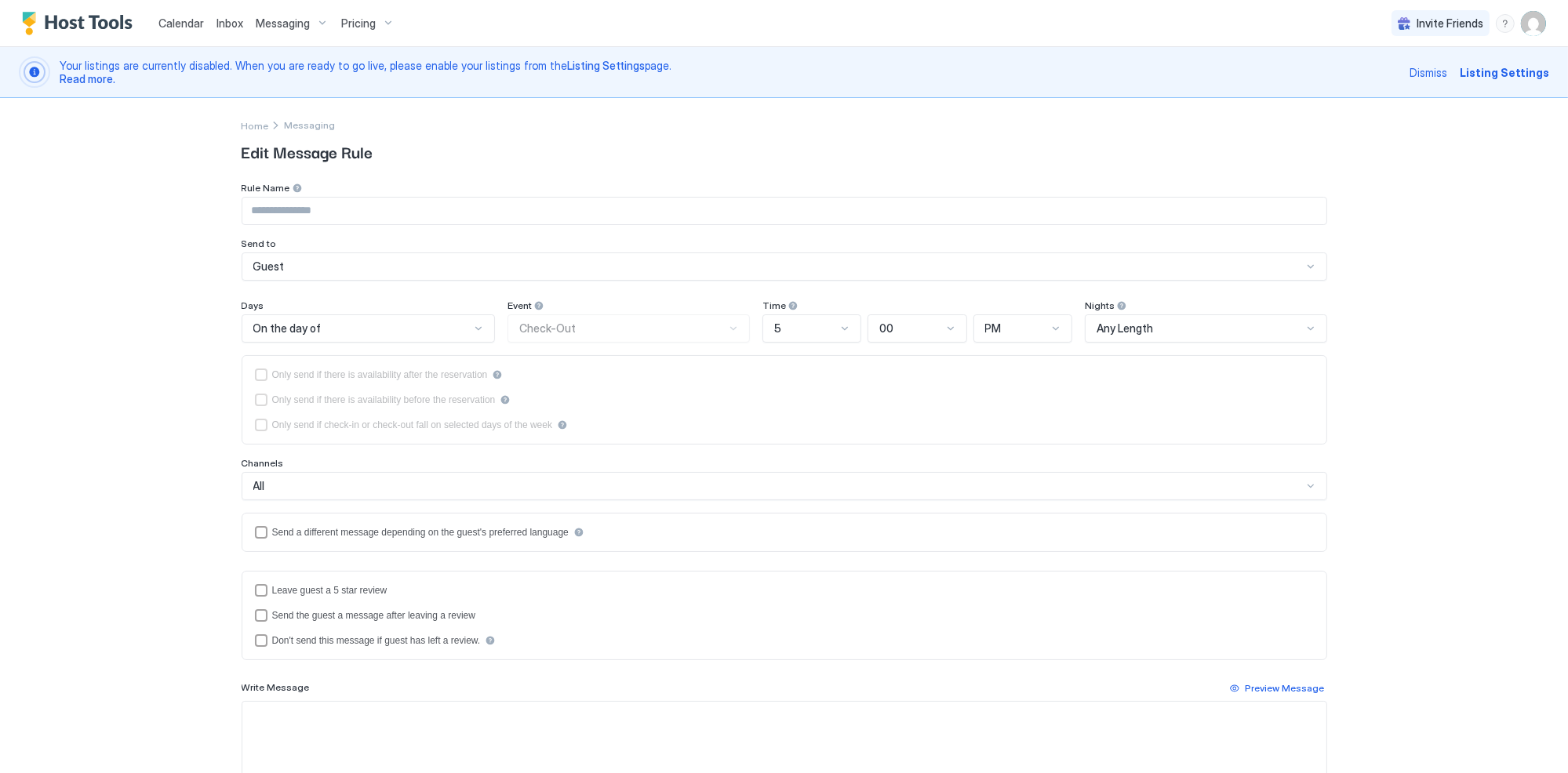
type input "**********"
type textarea "**********"
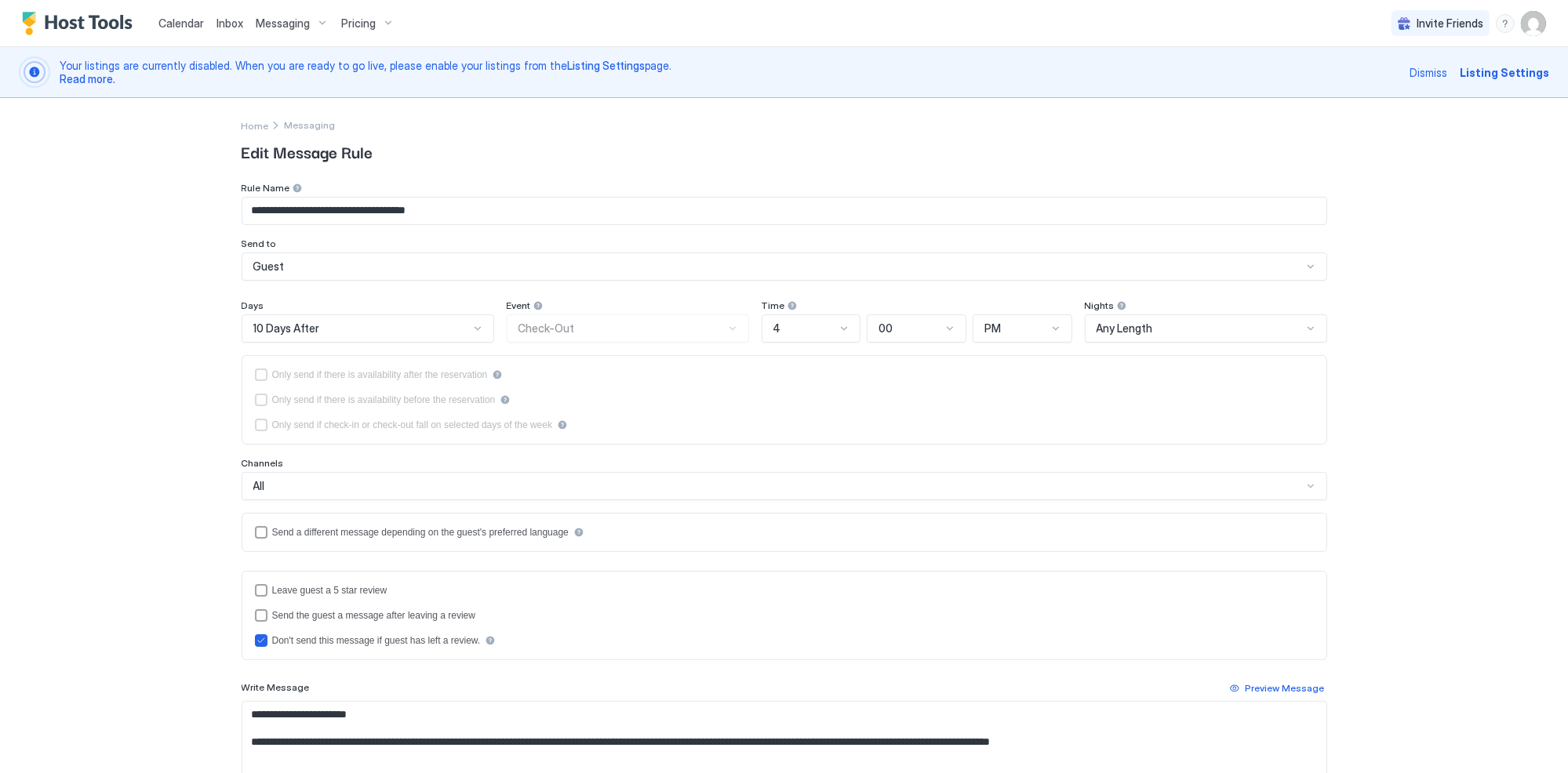
click at [1284, 103] on div "**********" at bounding box center [784, 551] width 1085 height 906
drag, startPoint x: 473, startPoint y: 214, endPoint x: 165, endPoint y: 245, distance: 309.6
click at [165, 245] on div "**********" at bounding box center [784, 386] width 1568 height 773
click at [1337, 216] on div "**********" at bounding box center [784, 551] width 1129 height 906
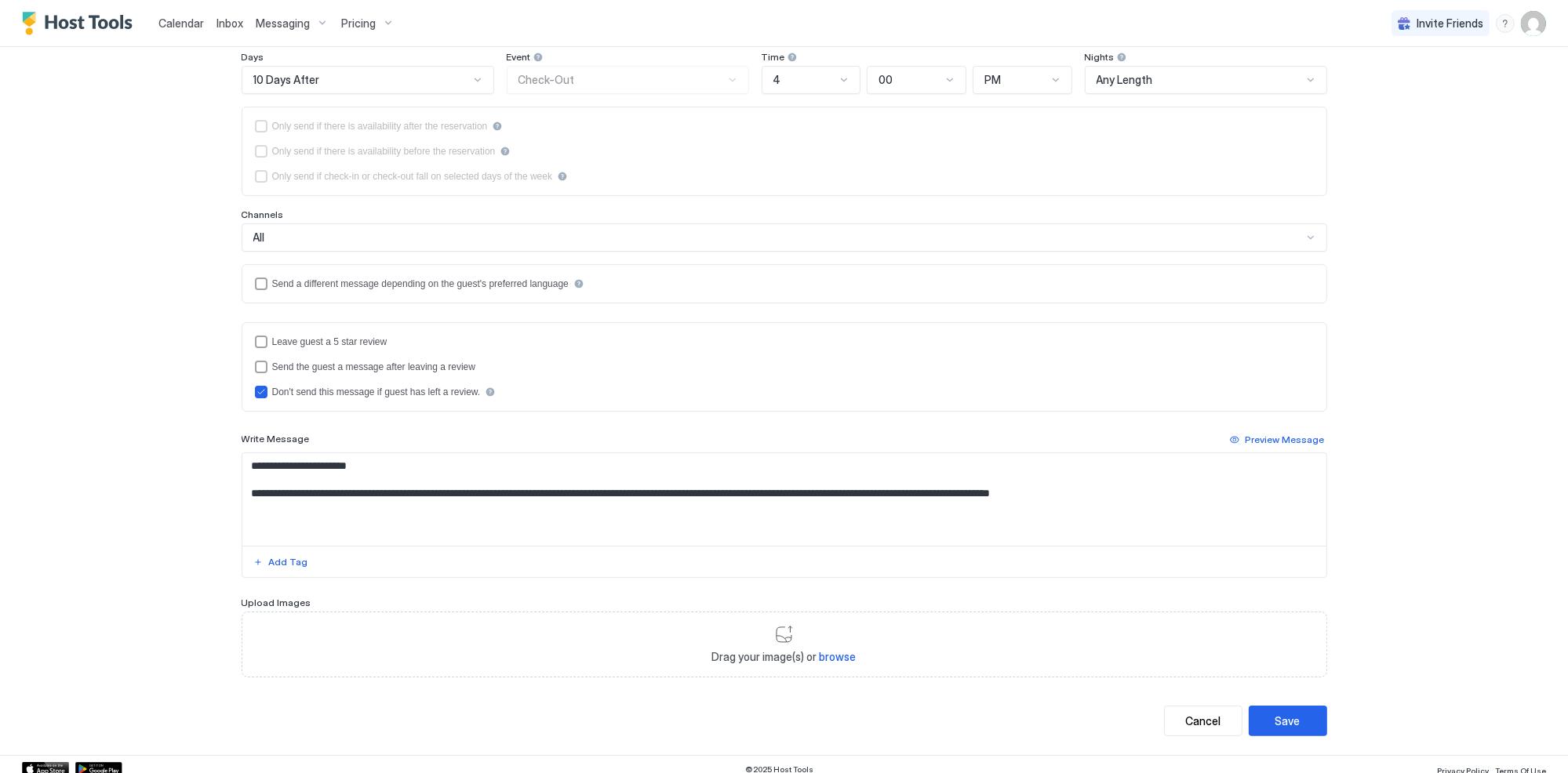
scroll to position [254, 0]
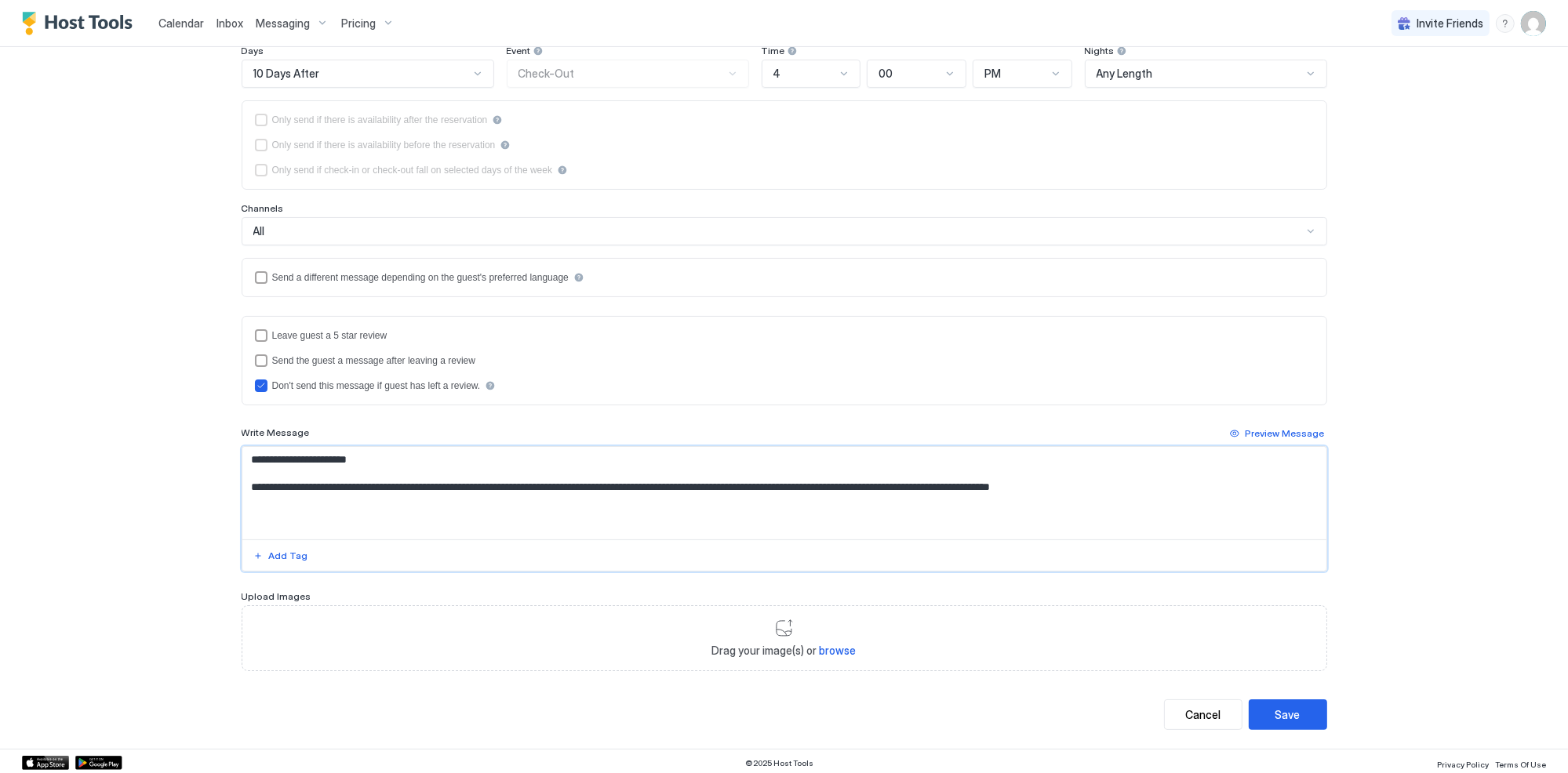
click at [326, 492] on textarea "**********" at bounding box center [784, 493] width 1084 height 93
